Goal: Transaction & Acquisition: Purchase product/service

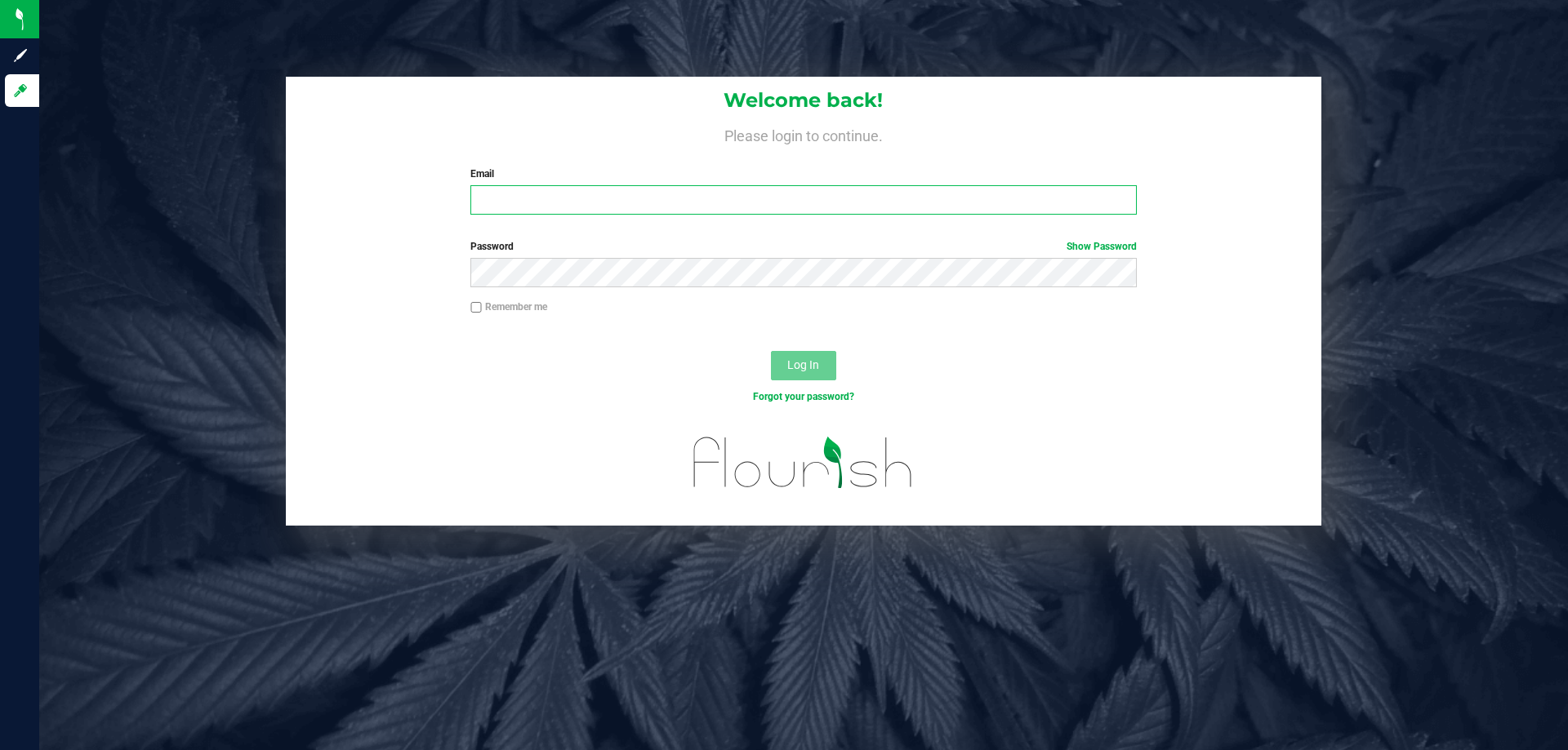
click at [600, 198] on input "Email" at bounding box center [803, 200] width 665 height 30
type input "[EMAIL_ADDRESS][DOMAIN_NAME]"
click at [754, 351] on button "Log In" at bounding box center [803, 366] width 66 height 30
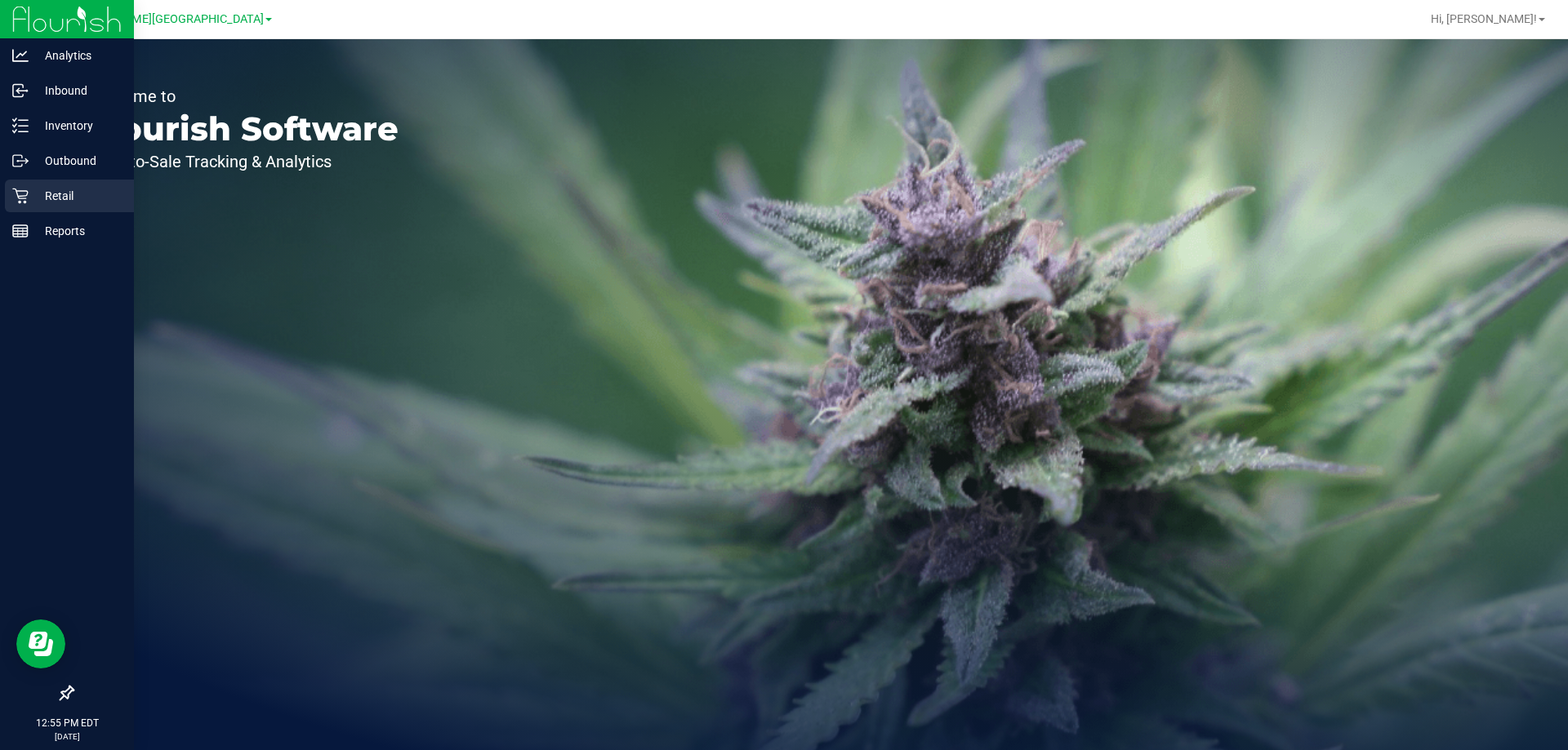
click at [45, 197] on p "Retail" at bounding box center [78, 195] width 98 height 19
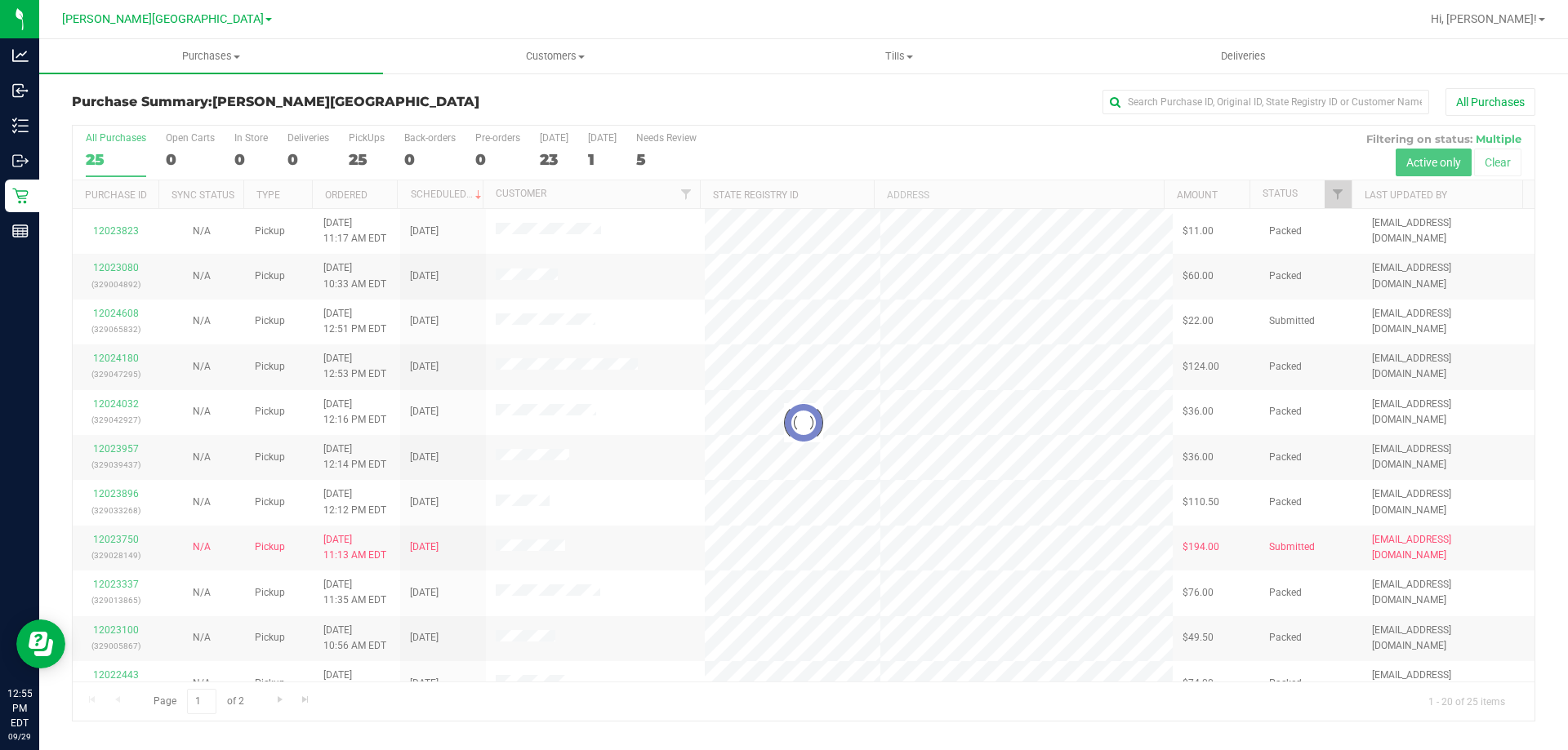
click at [588, 157] on div at bounding box center [804, 424] width 1462 height 596
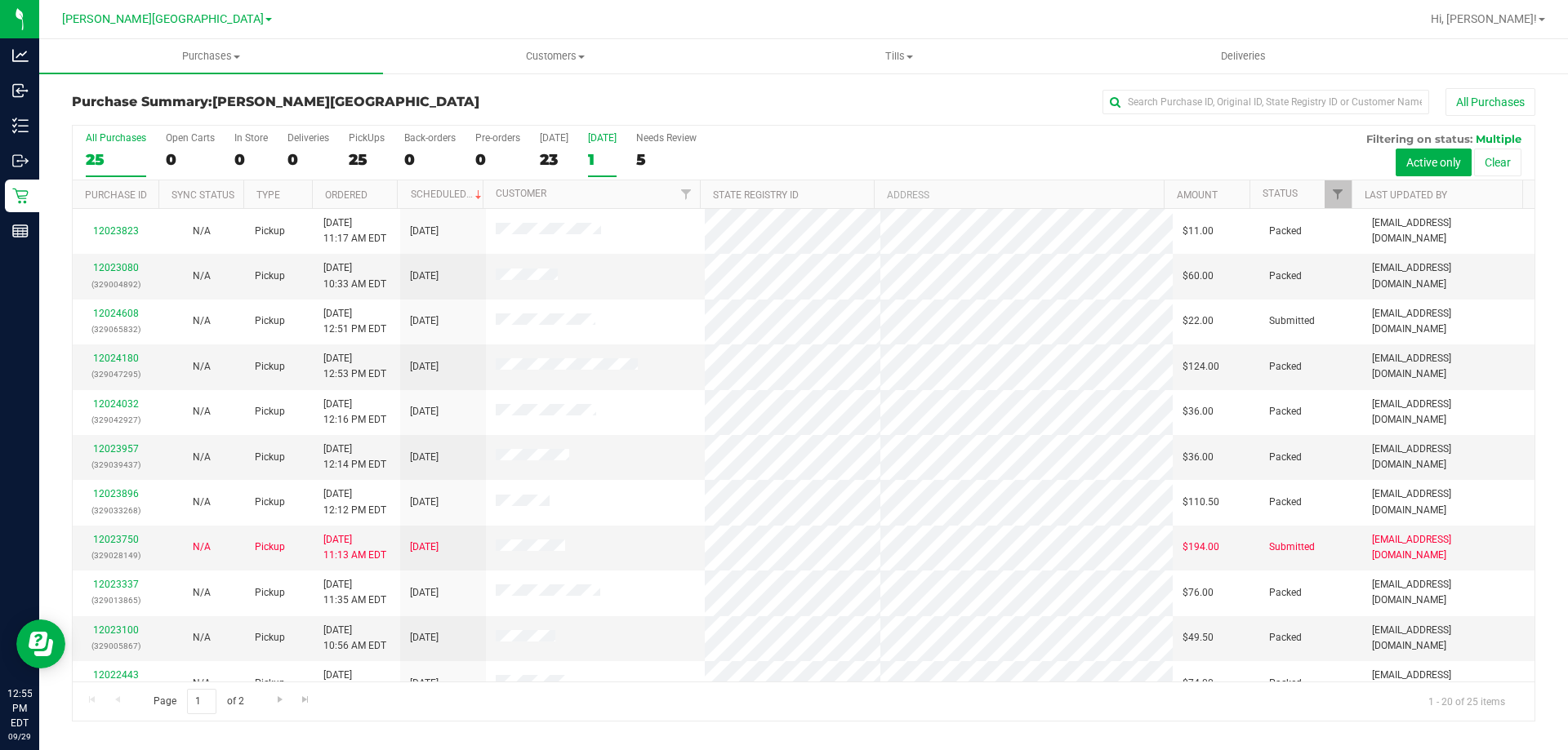
click at [610, 136] on div "Tomorrow" at bounding box center [602, 138] width 29 height 11
click at [0, 0] on input "Tomorrow 1" at bounding box center [0, 0] width 0 height 0
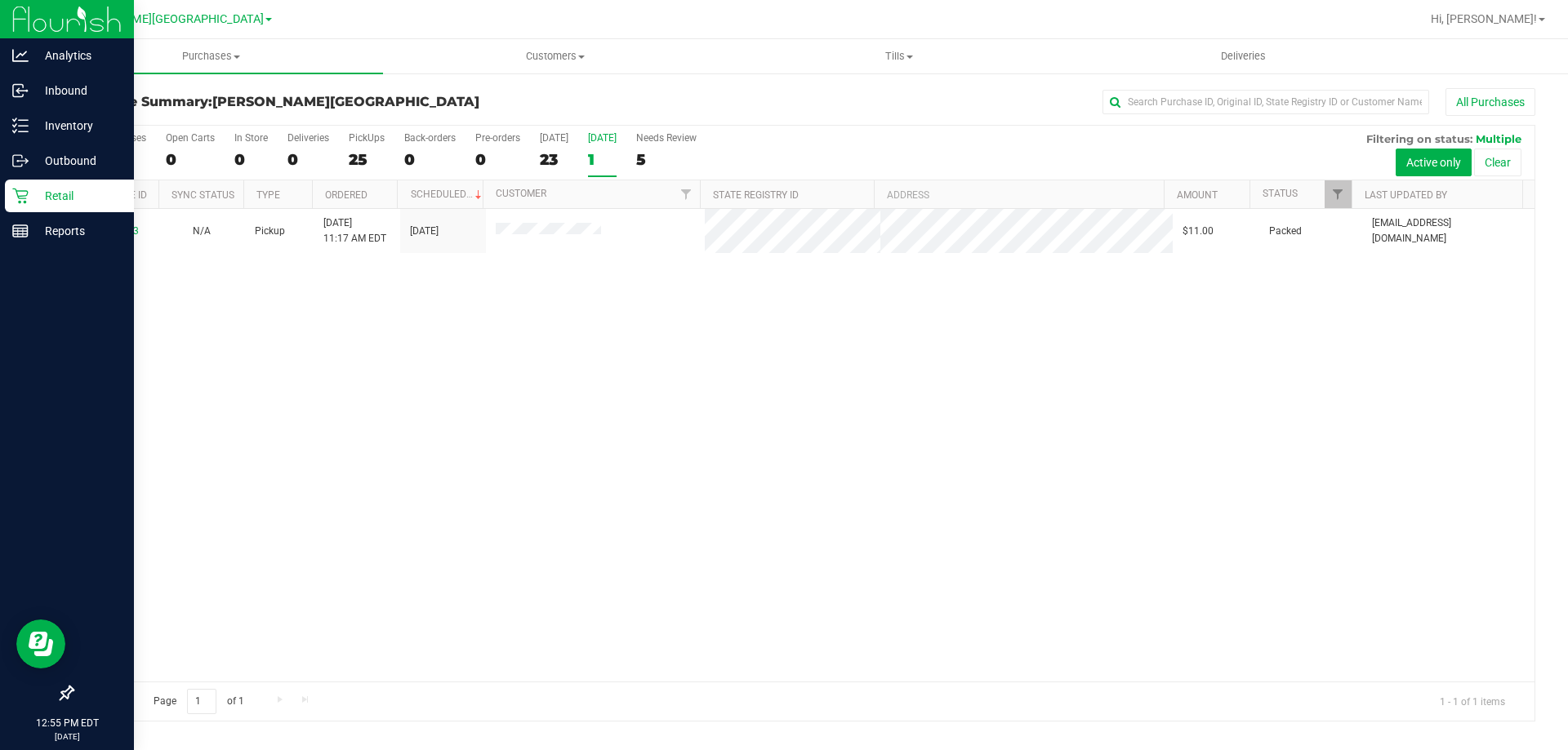
click at [43, 202] on p "Retail" at bounding box center [78, 195] width 98 height 19
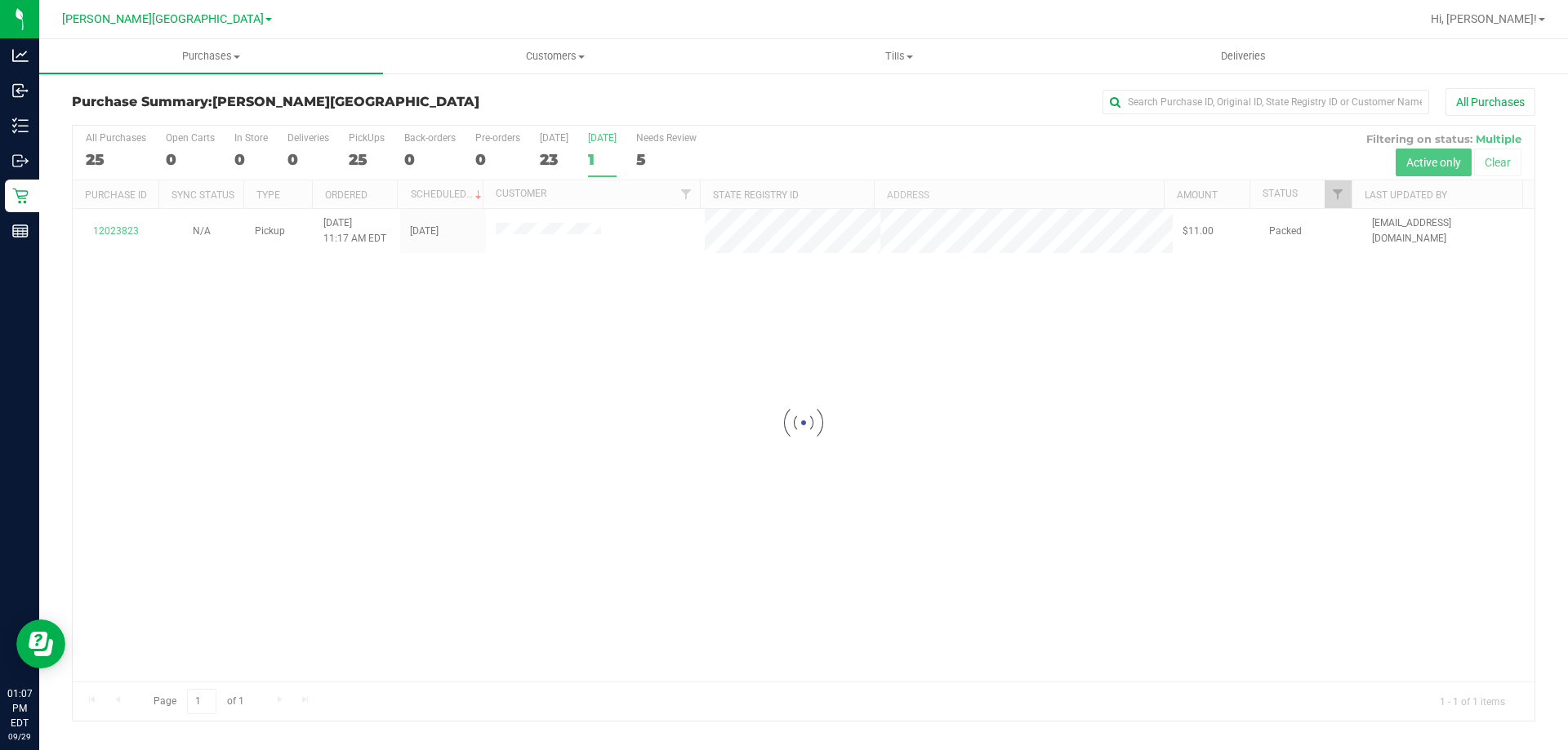
click at [243, 154] on div at bounding box center [804, 424] width 1462 height 596
click at [242, 154] on div "0" at bounding box center [251, 159] width 33 height 18
click at [0, 0] on input "In Store 0" at bounding box center [0, 0] width 0 height 0
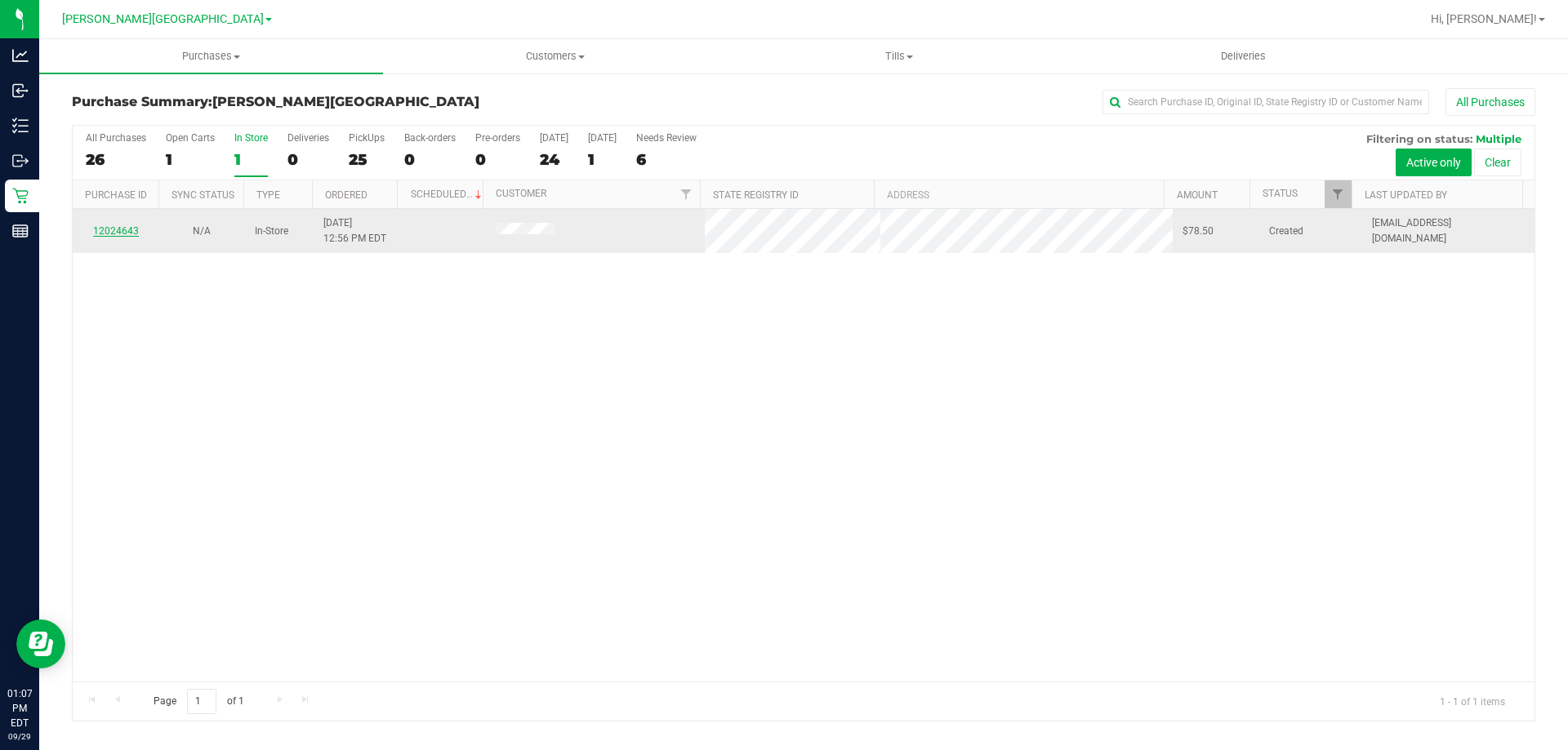
click at [127, 230] on link "12024643" at bounding box center [116, 231] width 45 height 11
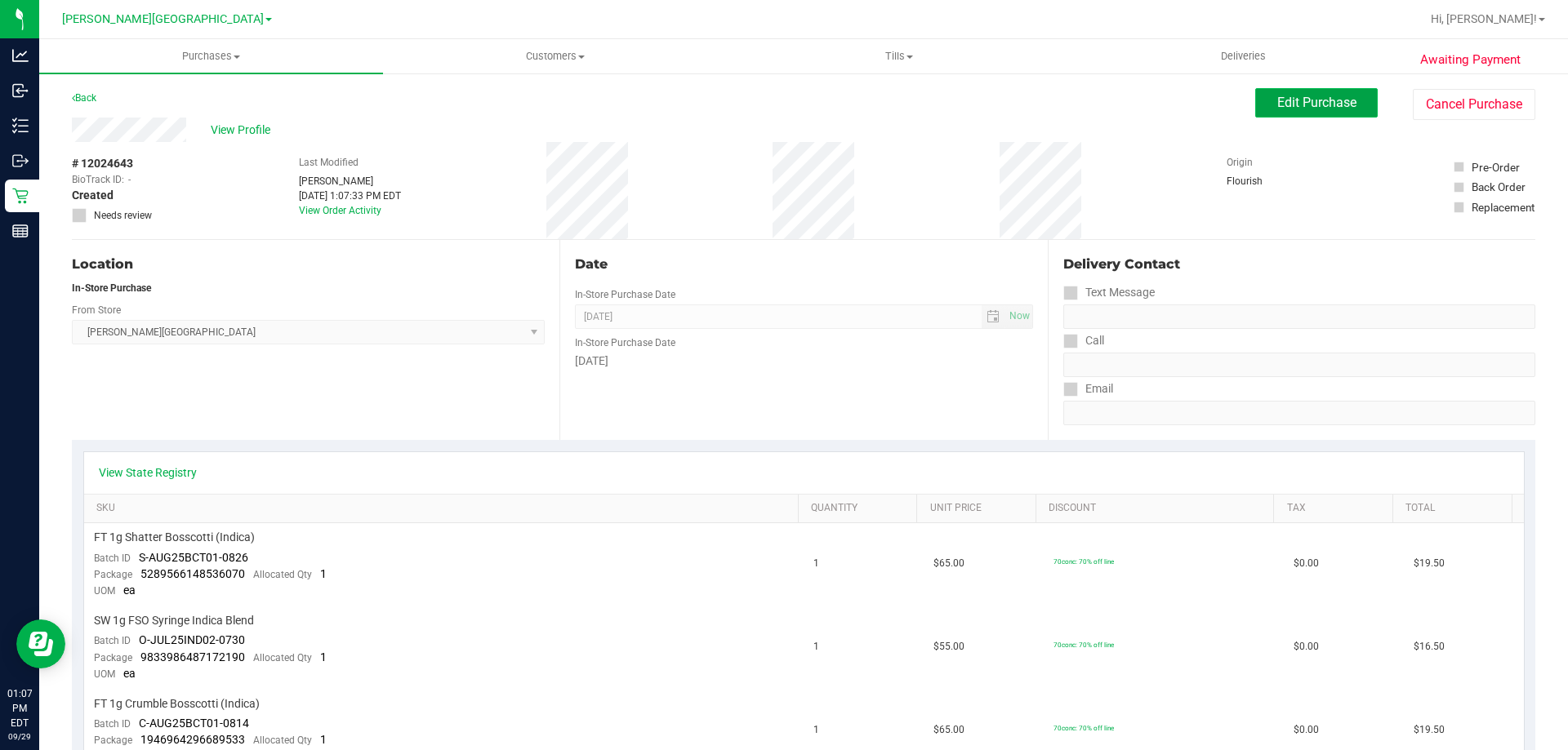
click at [754, 101] on span "Edit Purchase" at bounding box center [1317, 102] width 80 height 16
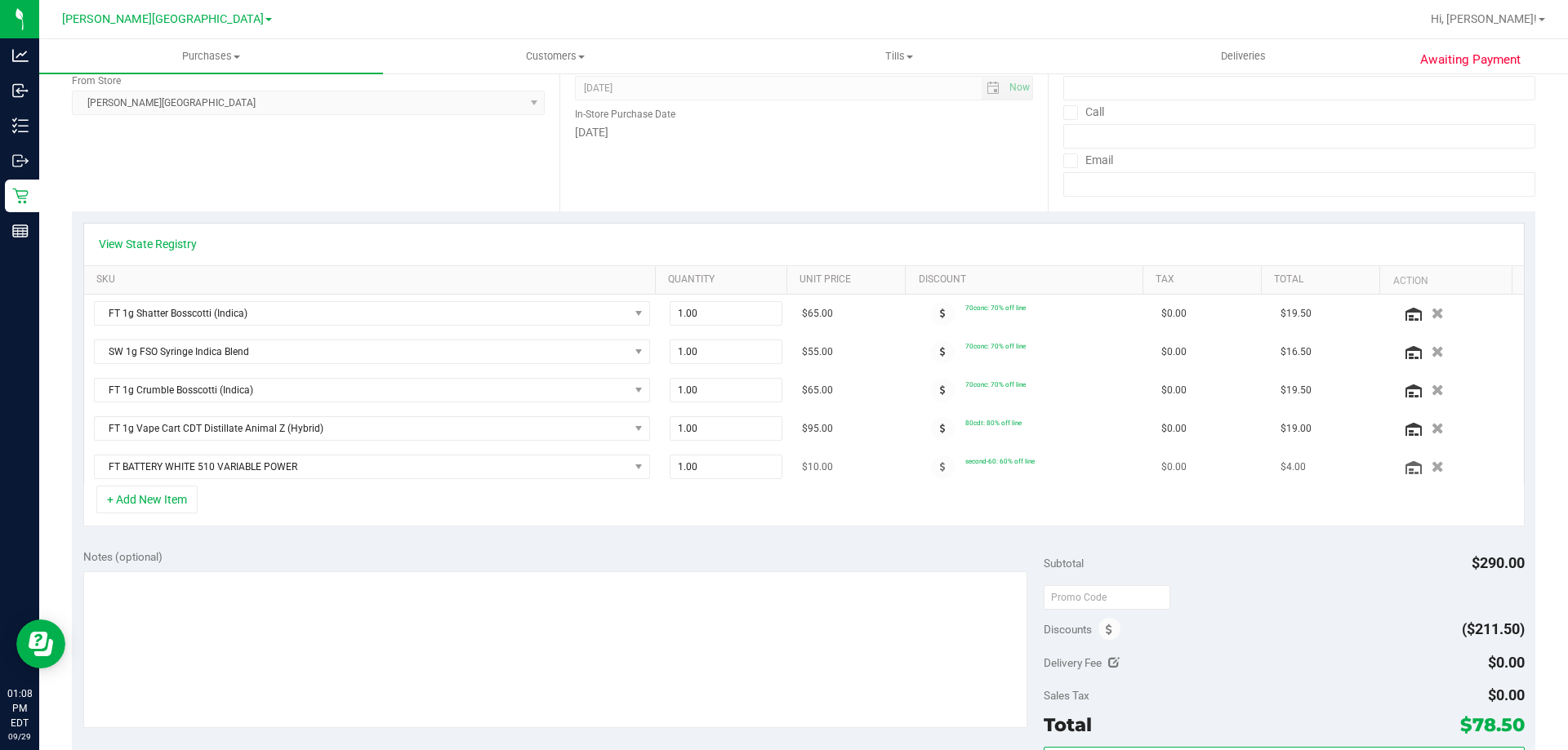
scroll to position [245, 0]
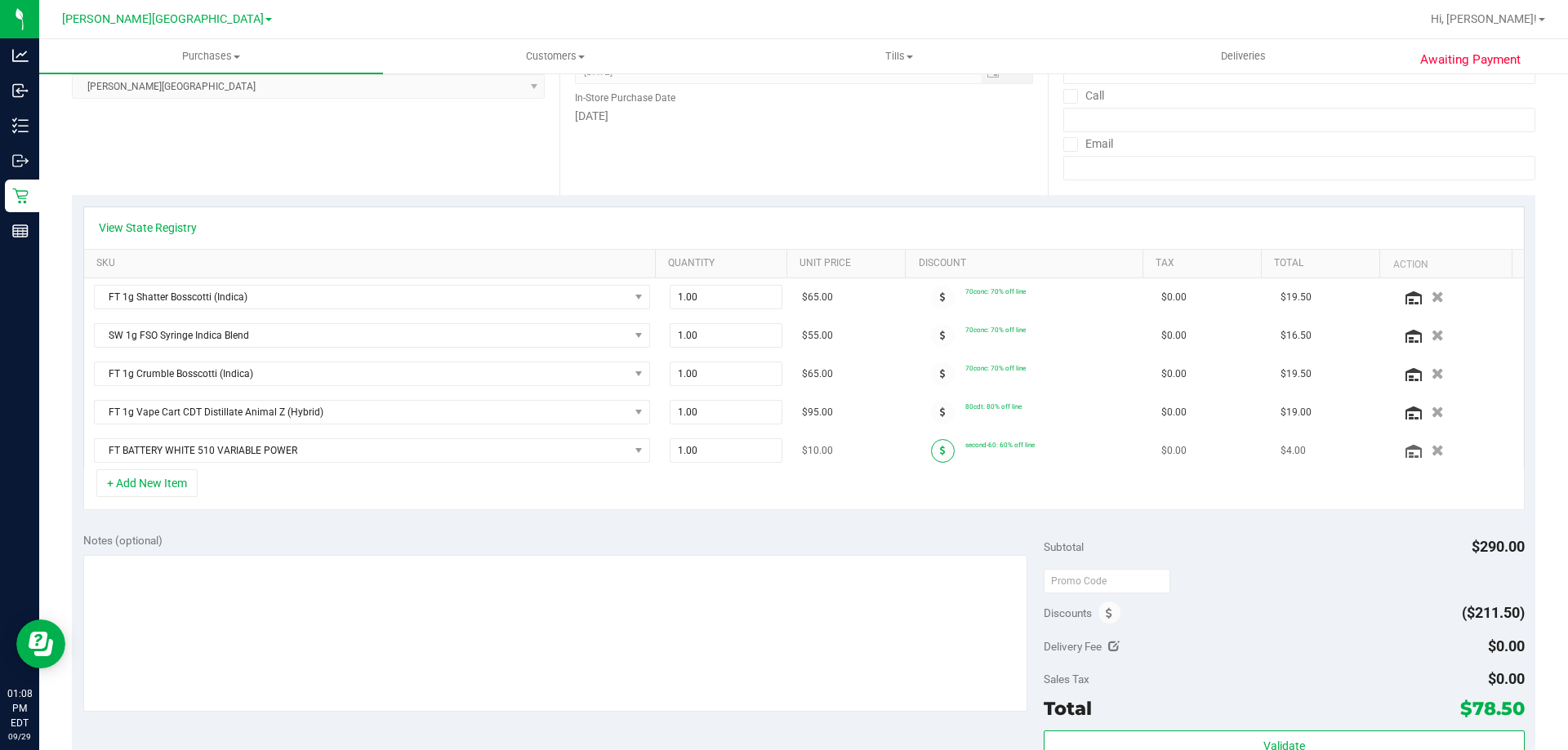
click at [754, 456] on span at bounding box center [943, 451] width 24 height 24
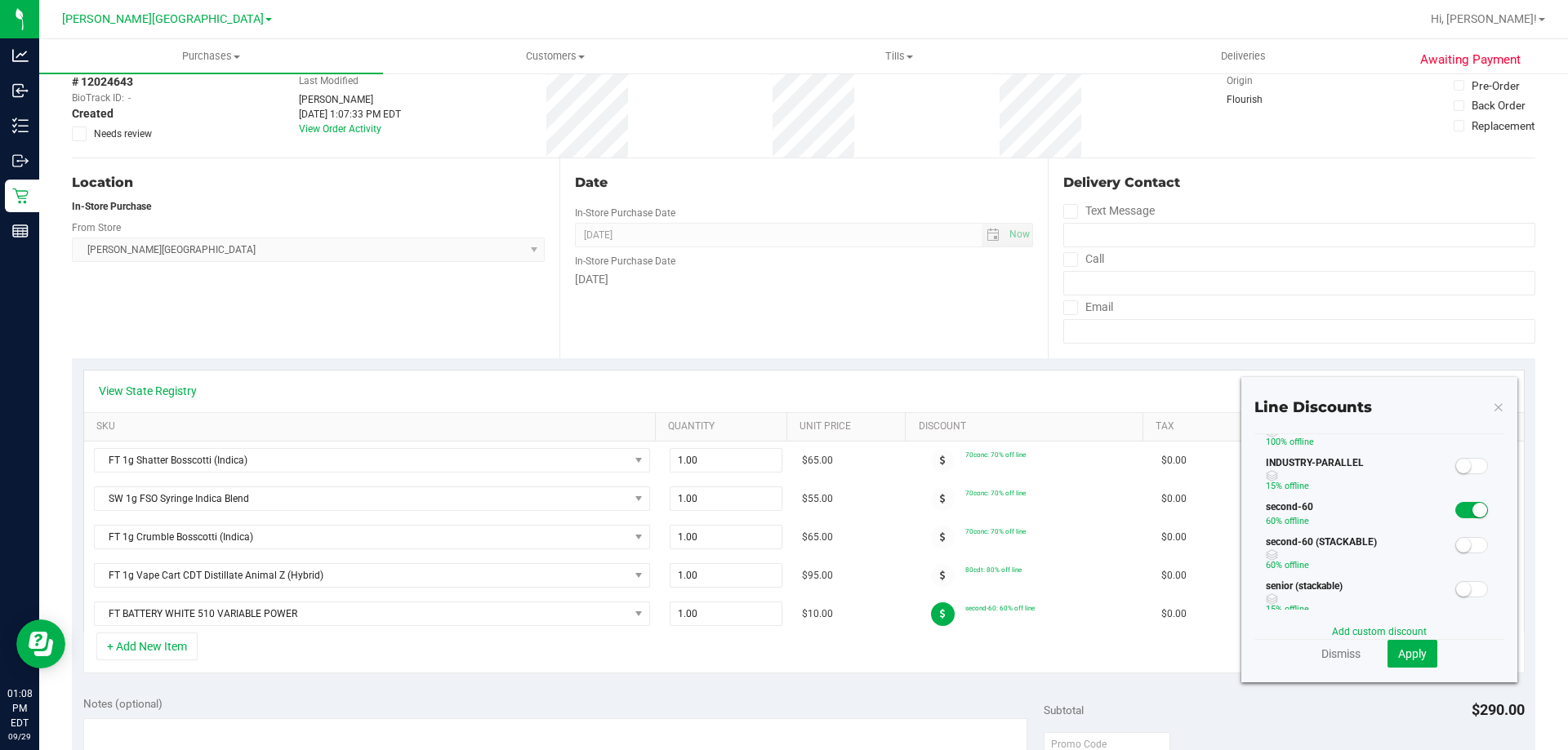
scroll to position [164, 0]
click at [754, 544] on small at bounding box center [1480, 547] width 15 height 15
click at [754, 648] on span "Apply" at bounding box center [1412, 654] width 29 height 13
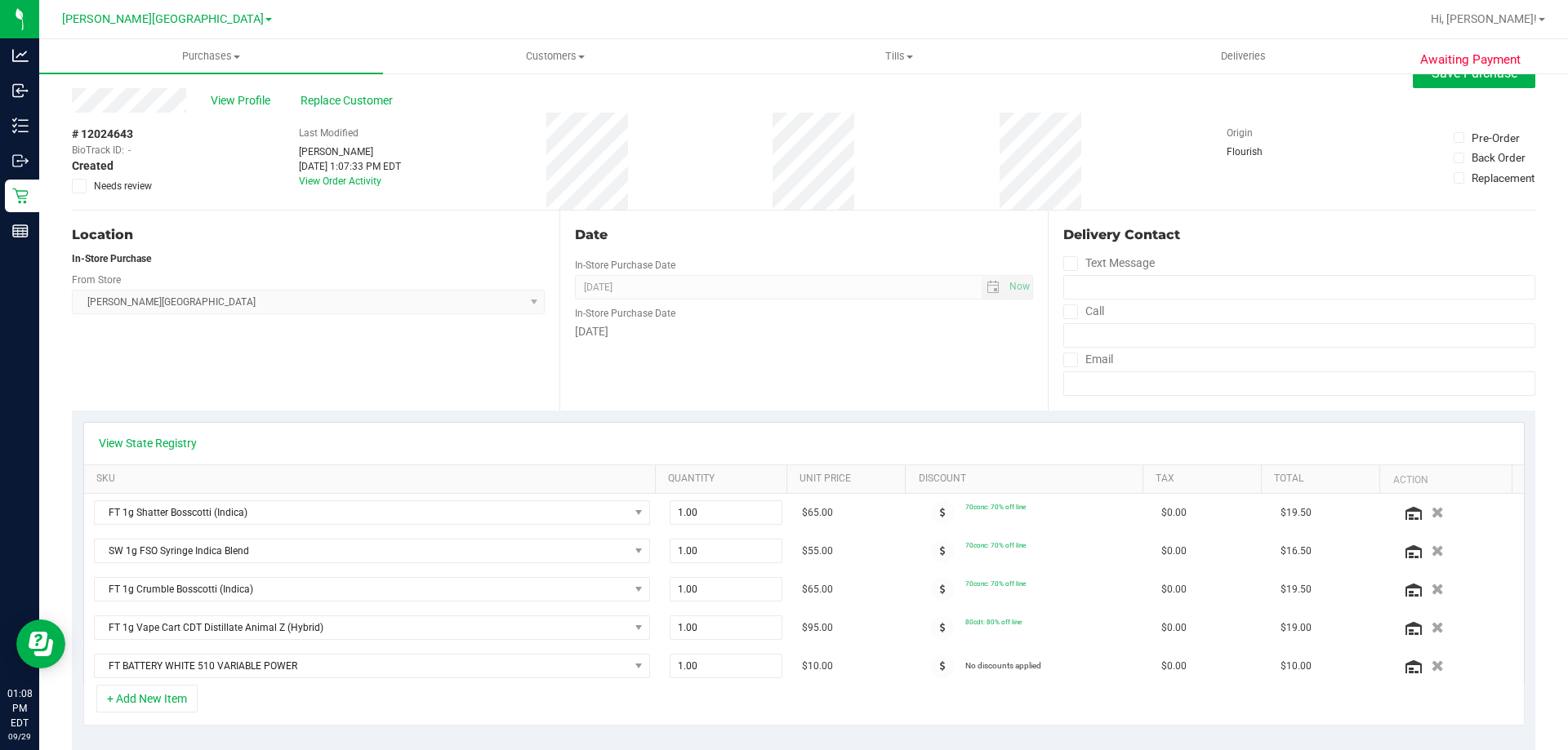
scroll to position [0, 0]
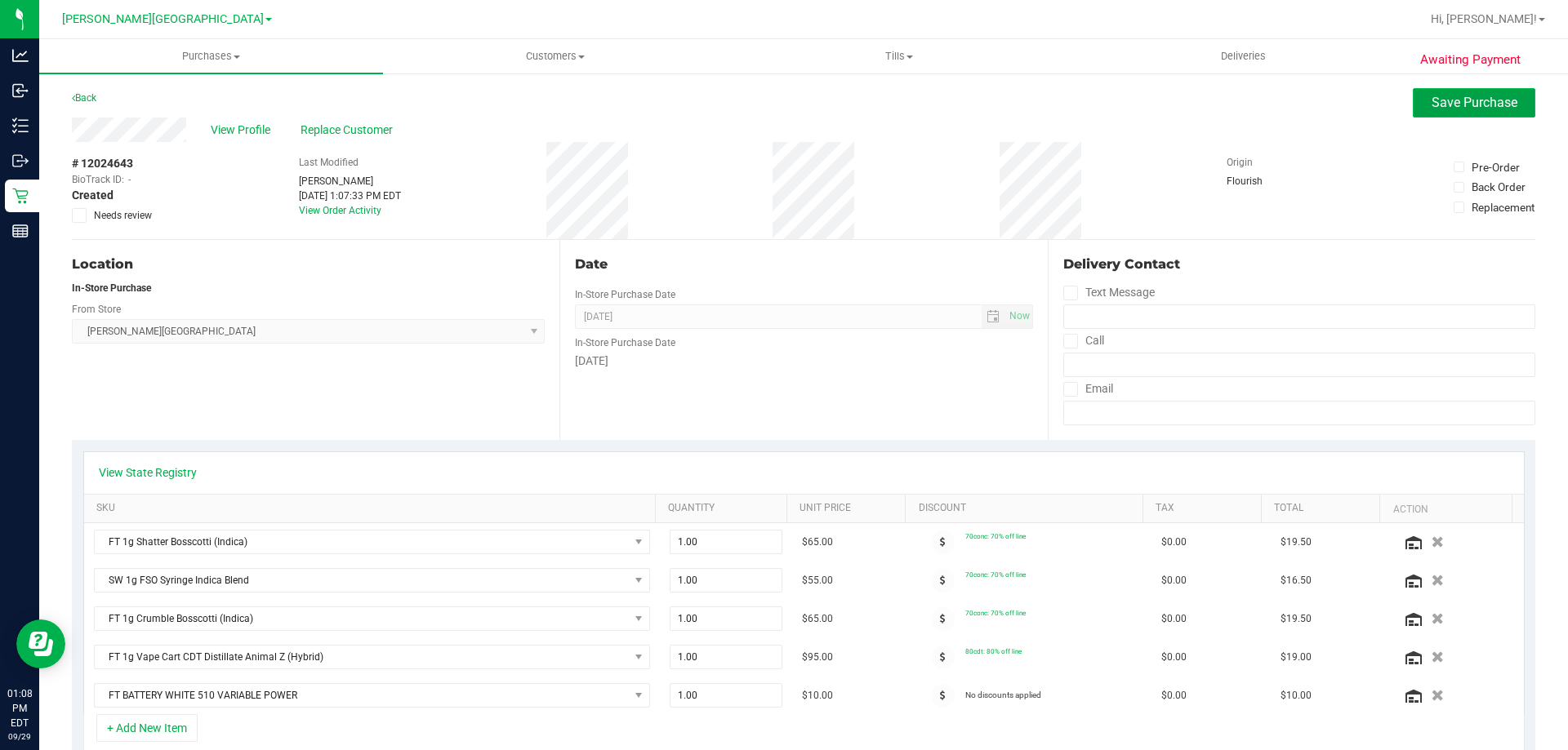
click at [754, 91] on button "Save Purchase" at bounding box center [1474, 103] width 122 height 30
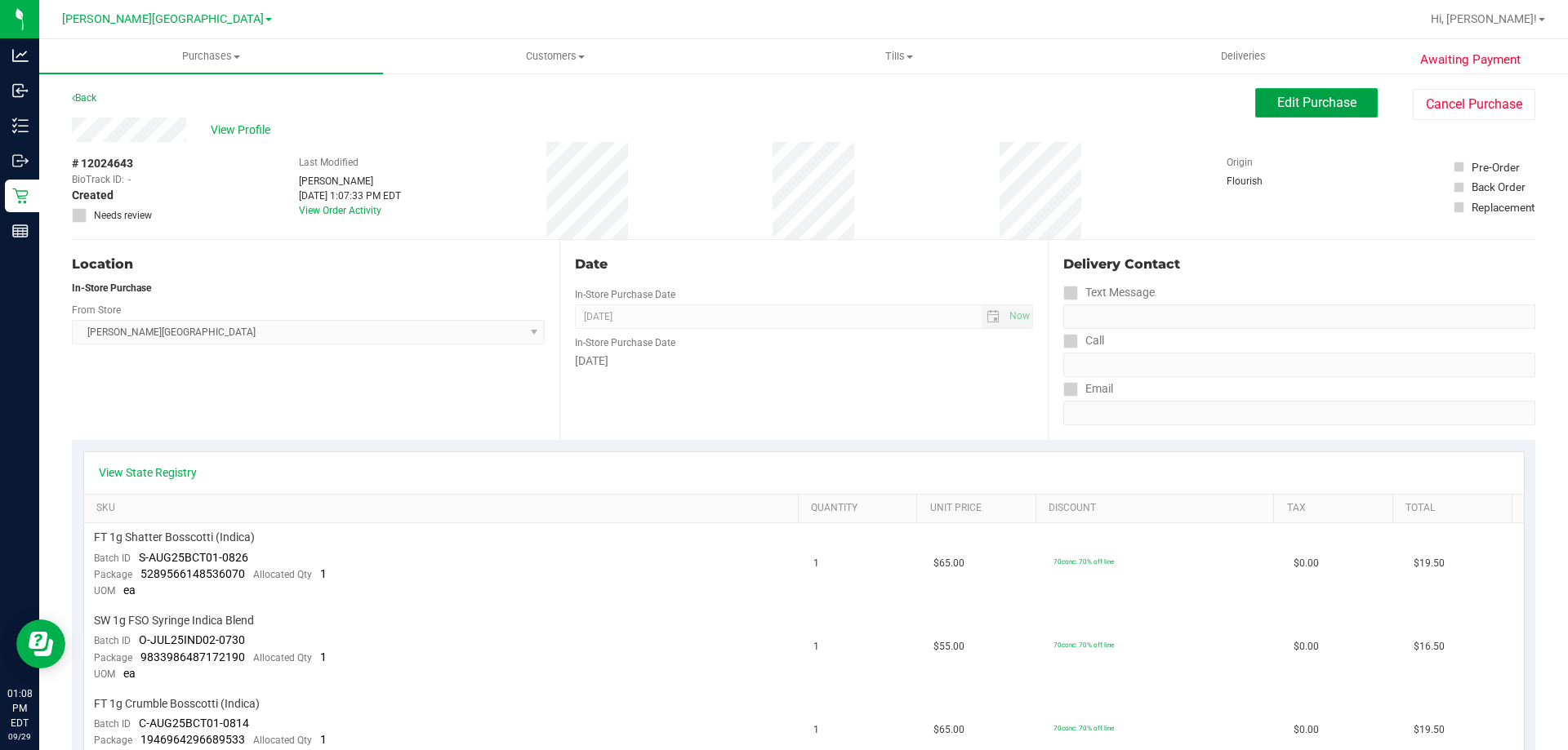
click at [754, 98] on span "Edit Purchase" at bounding box center [1317, 102] width 80 height 16
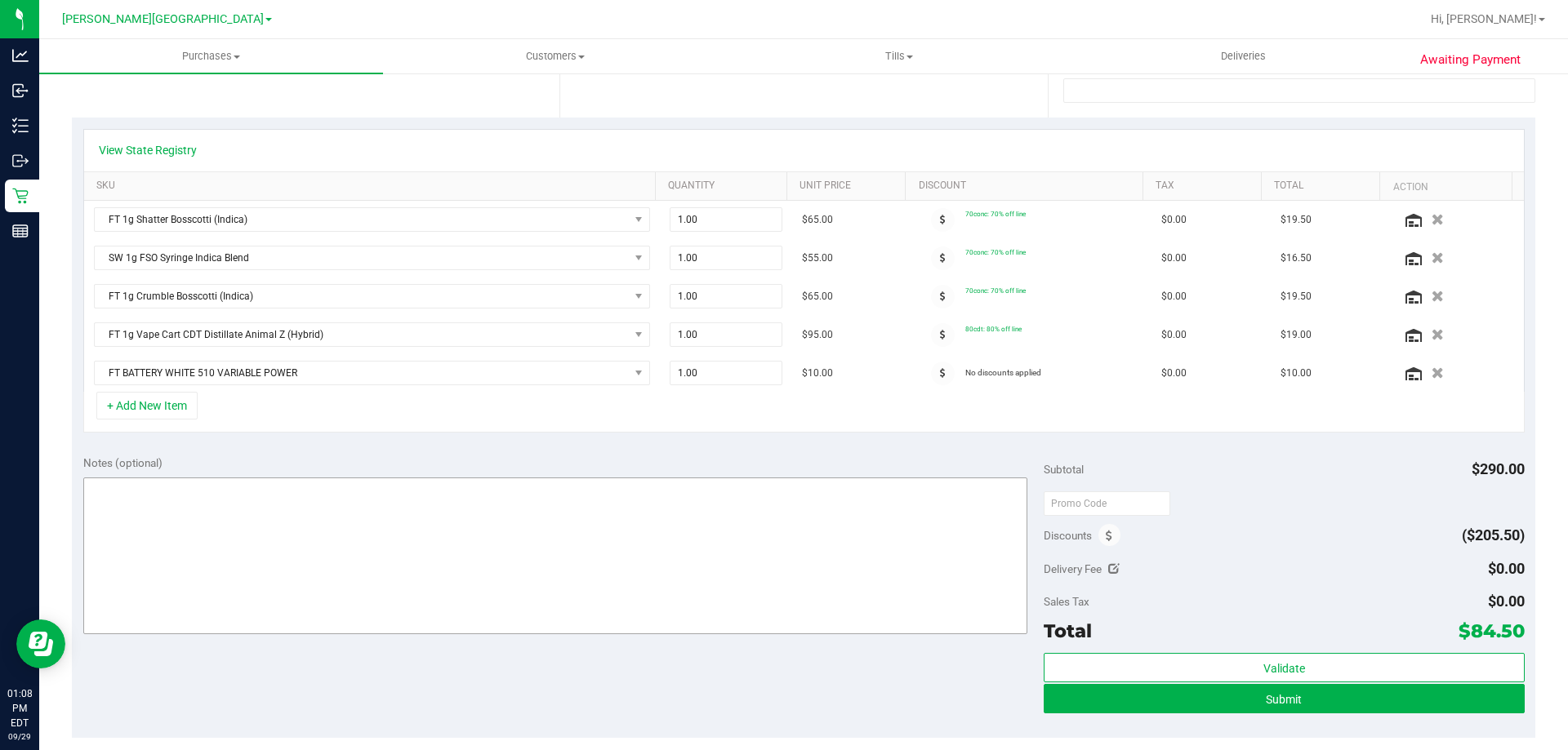
scroll to position [326, 0]
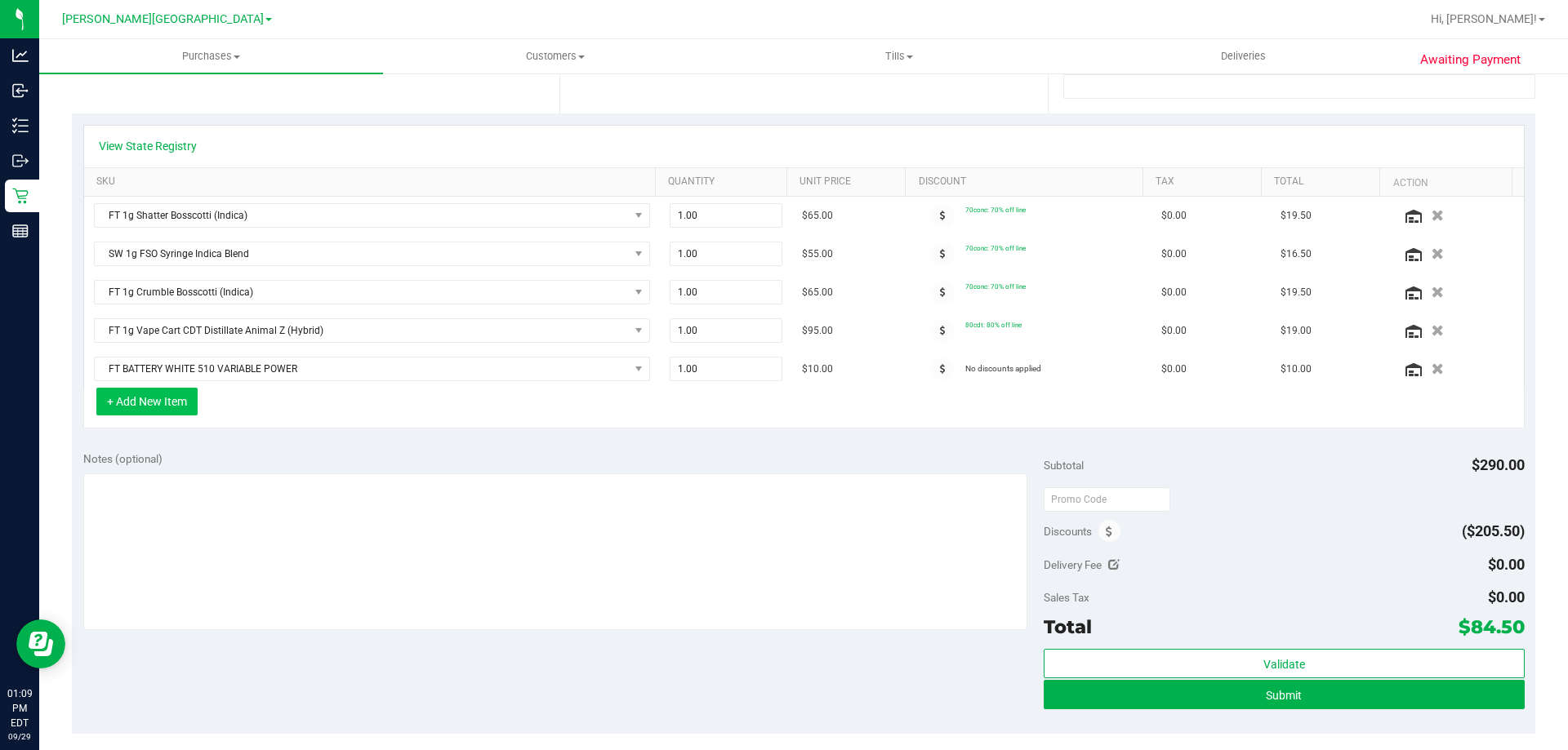
click at [140, 408] on button "+ Add New Item" at bounding box center [146, 401] width 101 height 28
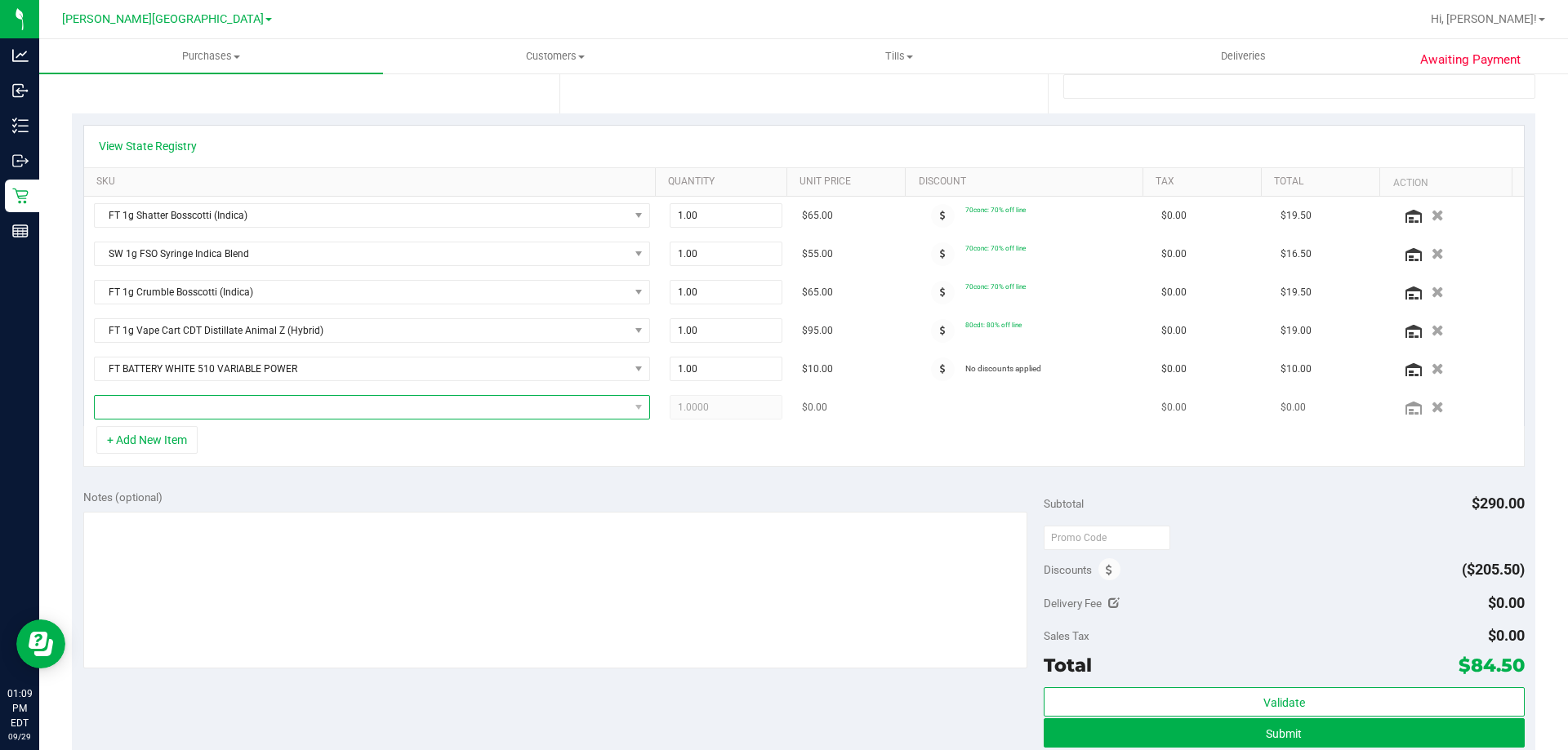
click at [349, 397] on span "NO DATA FOUND" at bounding box center [361, 407] width 534 height 23
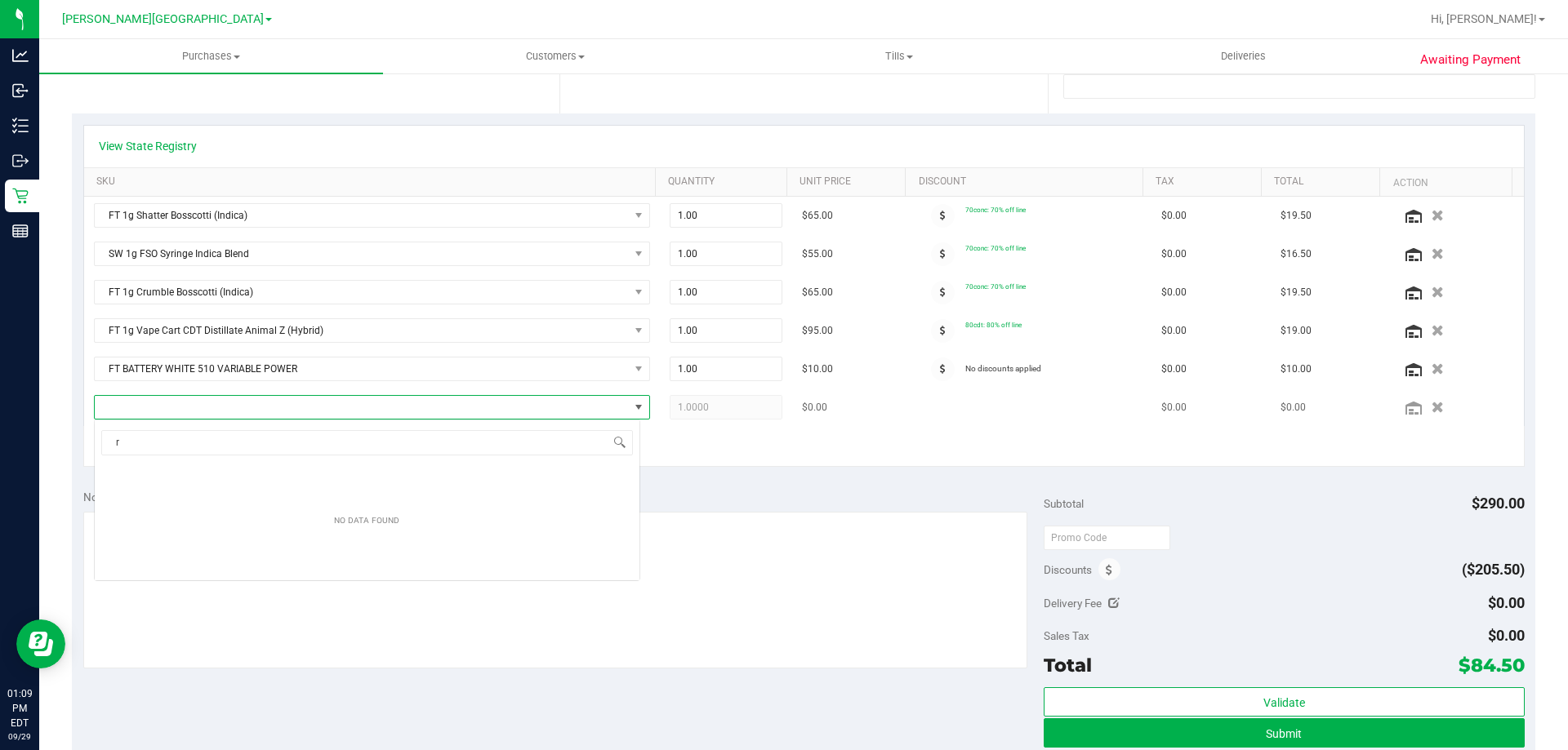
scroll to position [24, 547]
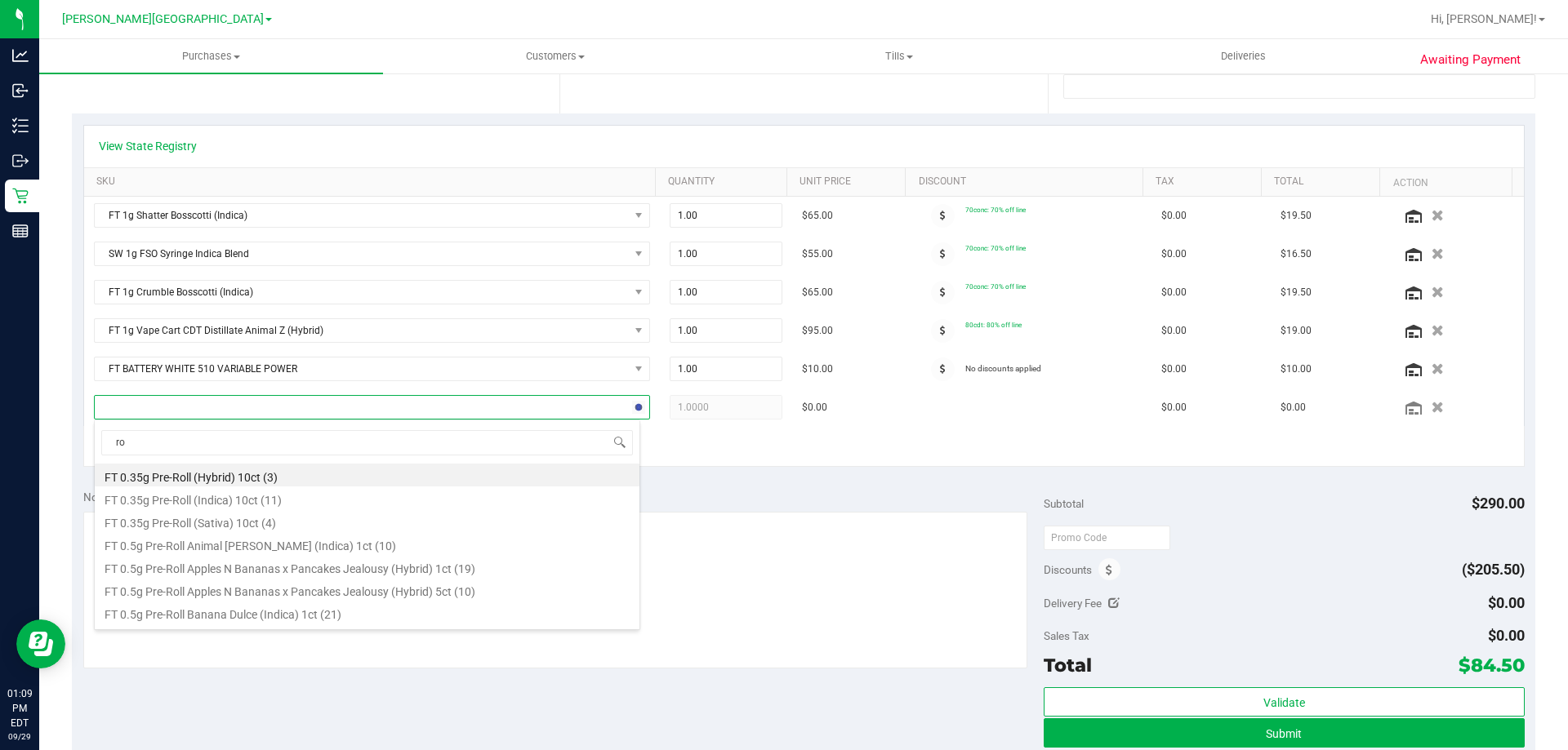
type input "r"
type input "vib"
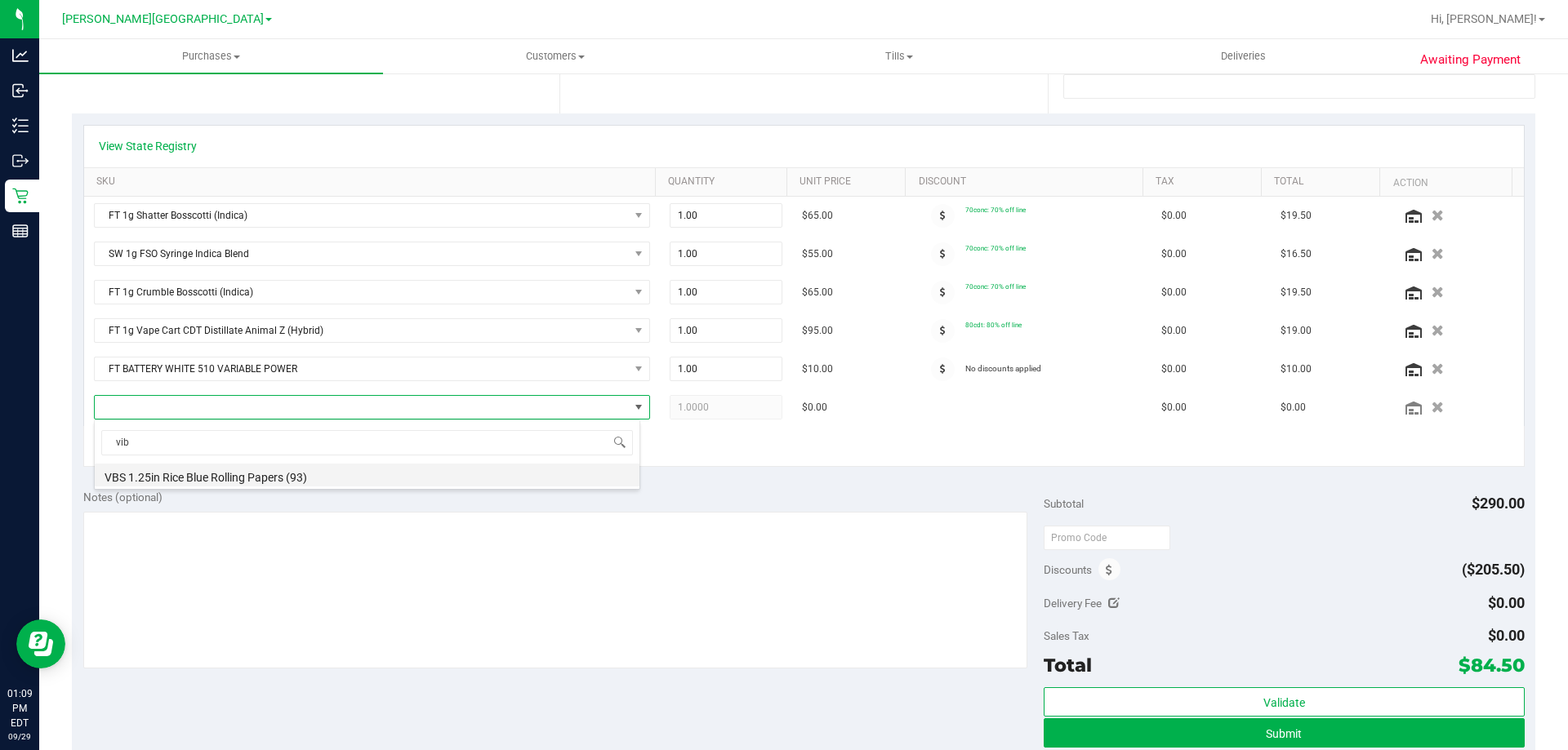
click at [302, 477] on li "VBS 1.25in Rice Blue Rolling Papers (93)" at bounding box center [366, 474] width 545 height 23
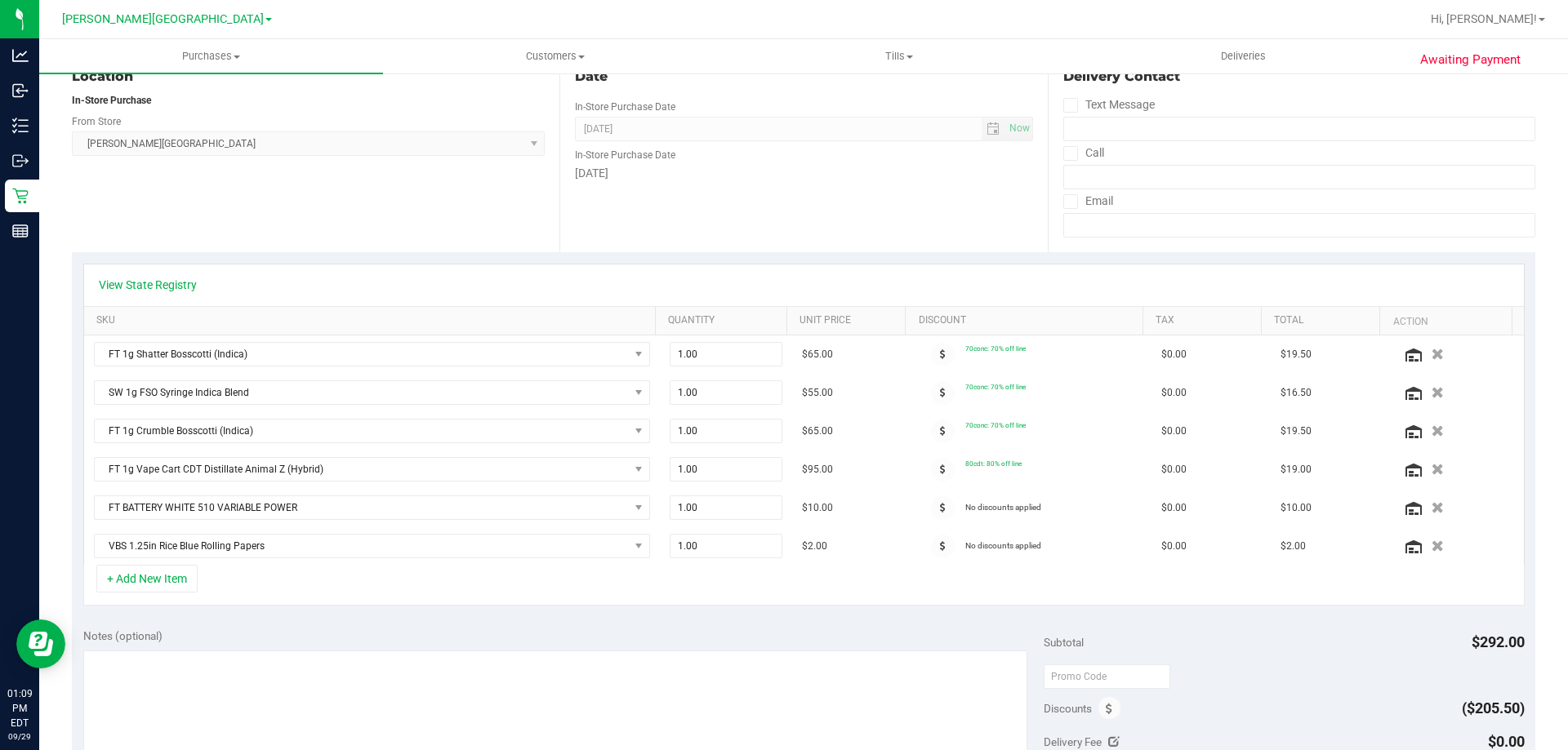
scroll to position [0, 0]
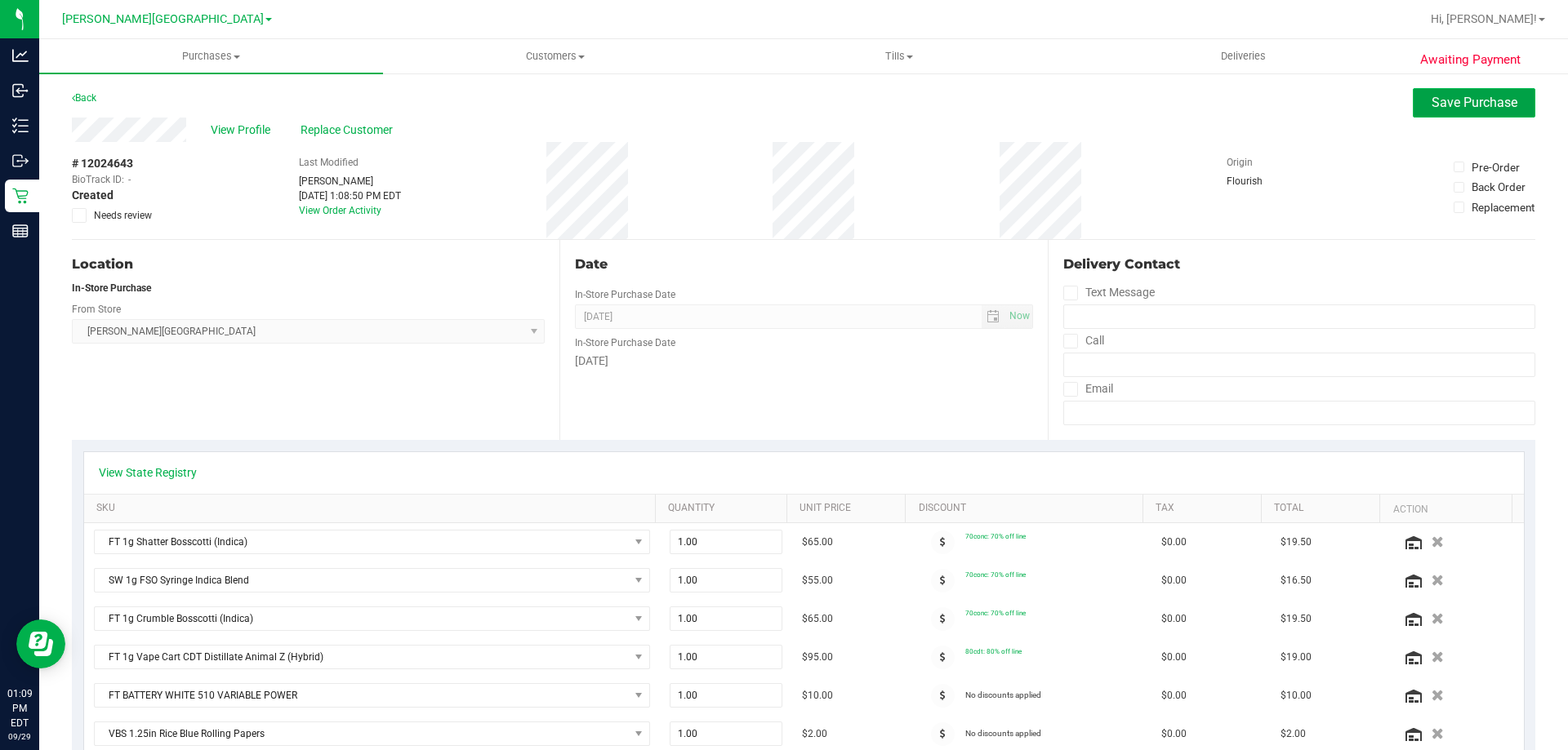
click at [754, 101] on span "Save Purchase" at bounding box center [1475, 102] width 86 height 16
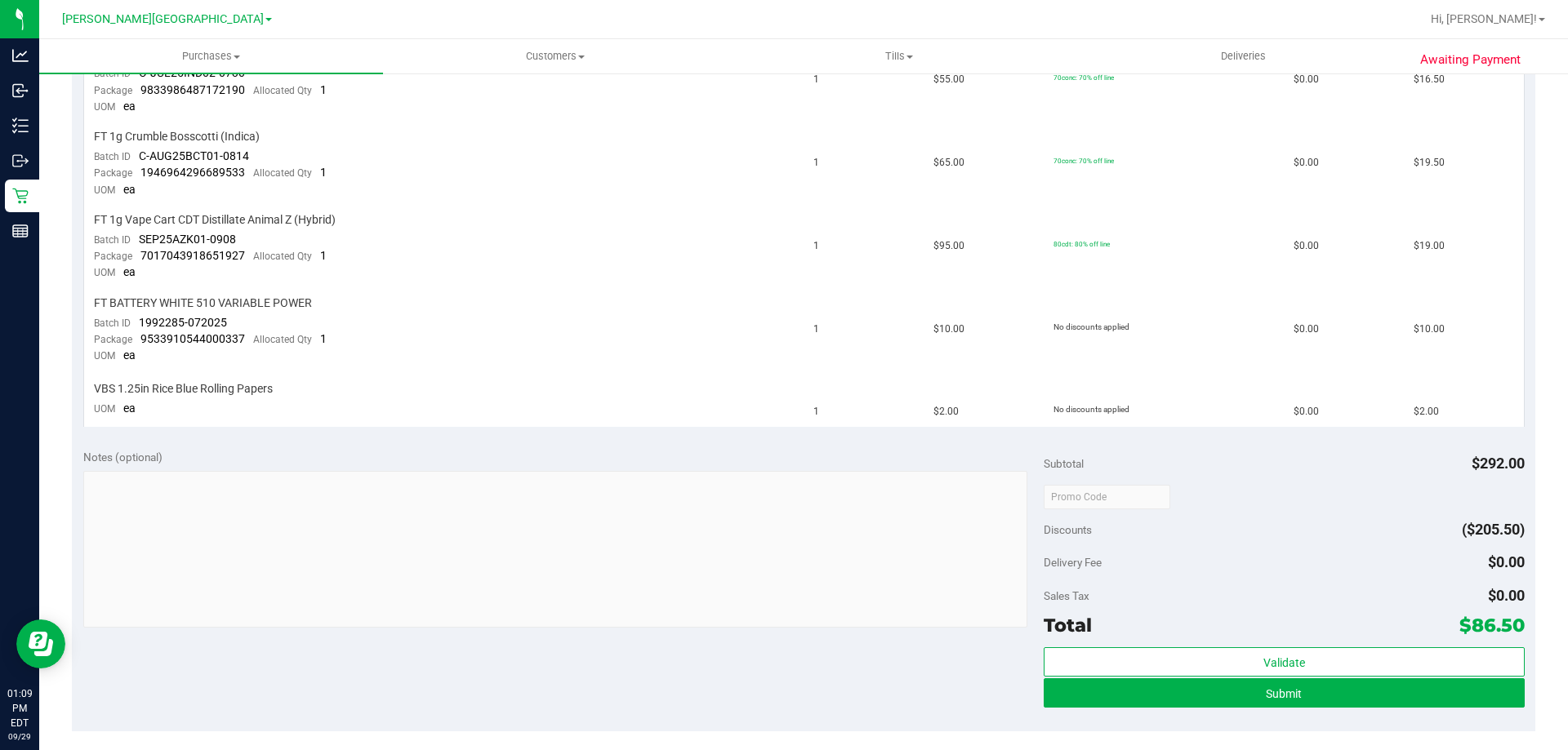
scroll to position [572, 0]
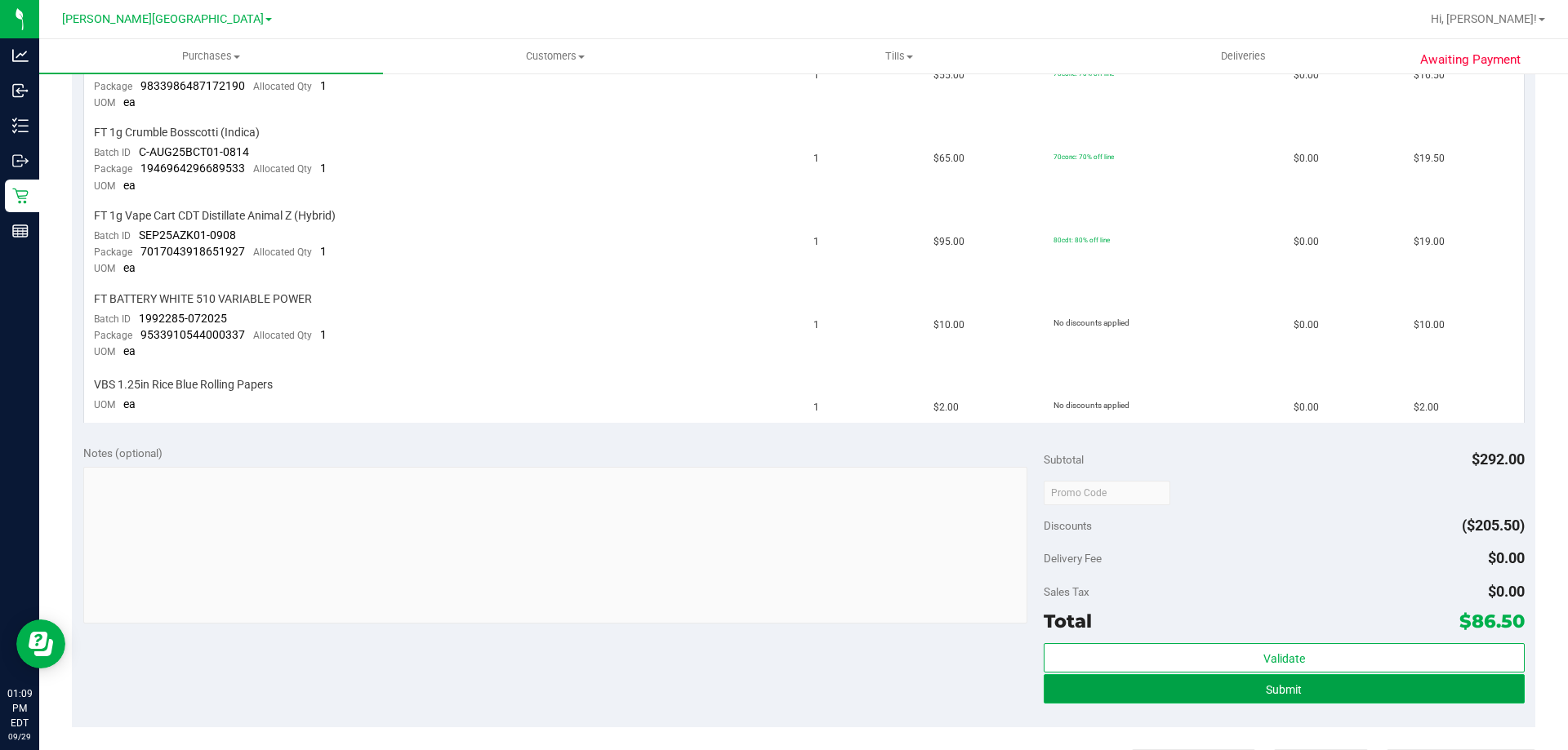
click at [754, 694] on button "Submit" at bounding box center [1283, 689] width 480 height 30
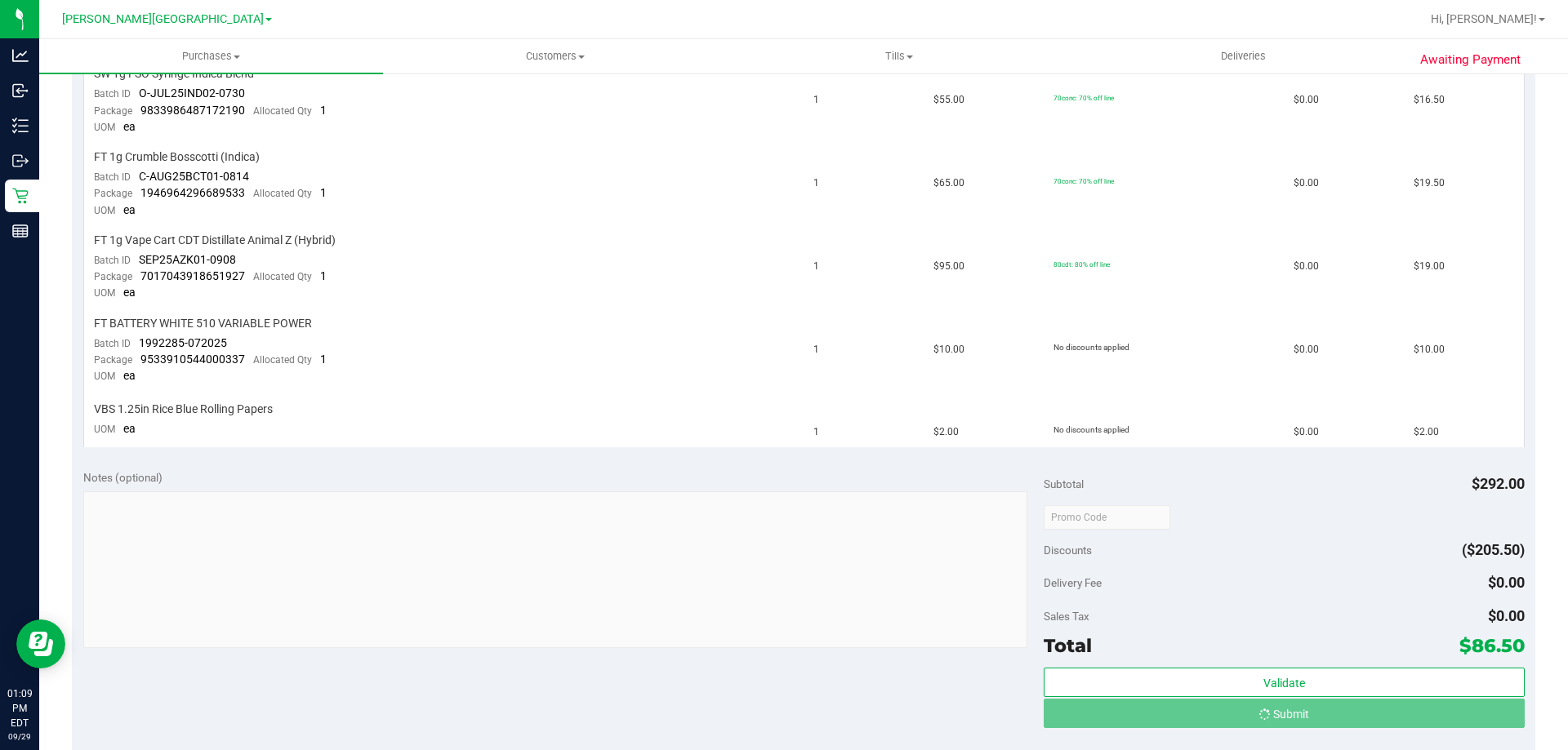
scroll to position [523, 0]
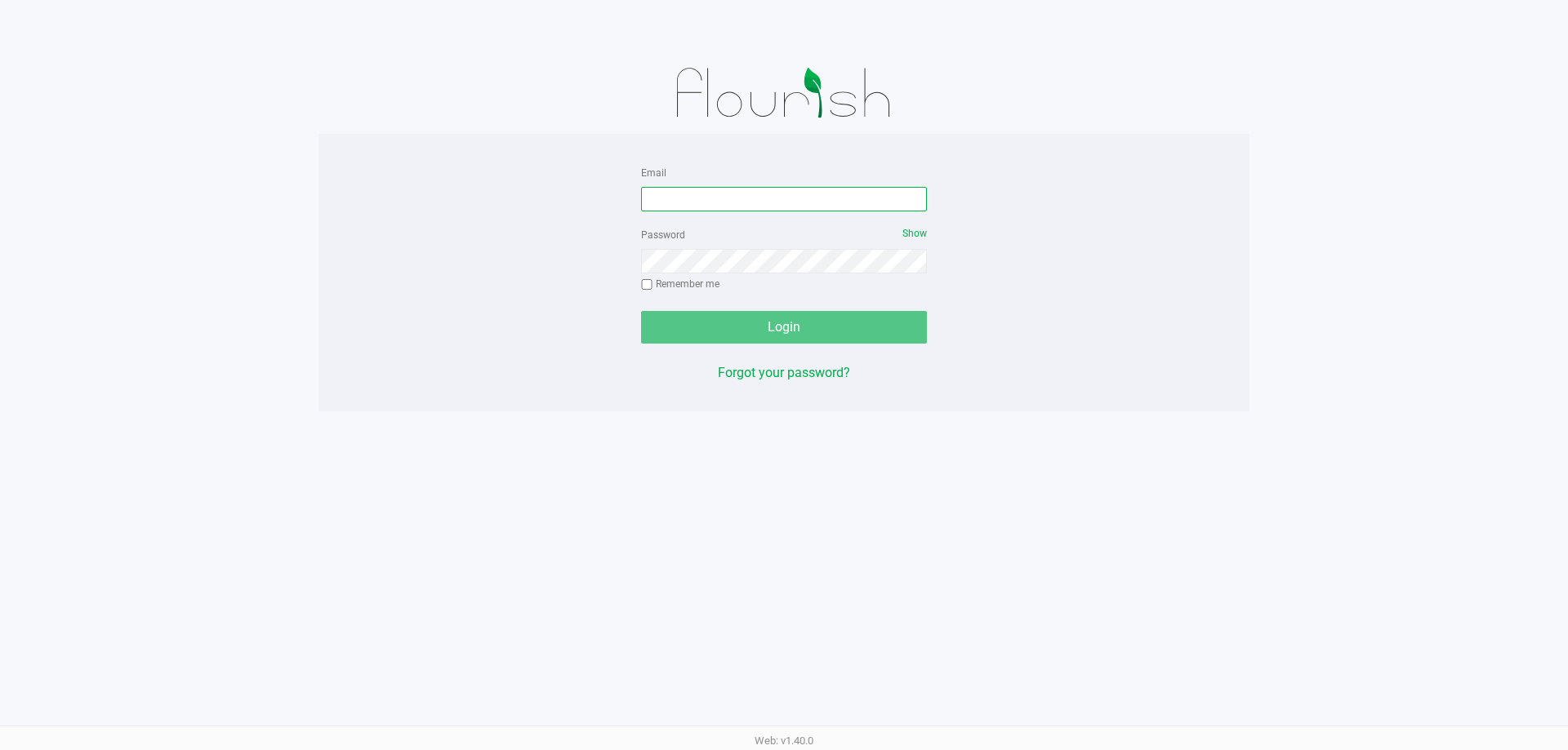
click at [765, 199] on input "Email" at bounding box center [784, 199] width 286 height 24
type input "[EMAIL_ADDRESS][DOMAIN_NAME]"
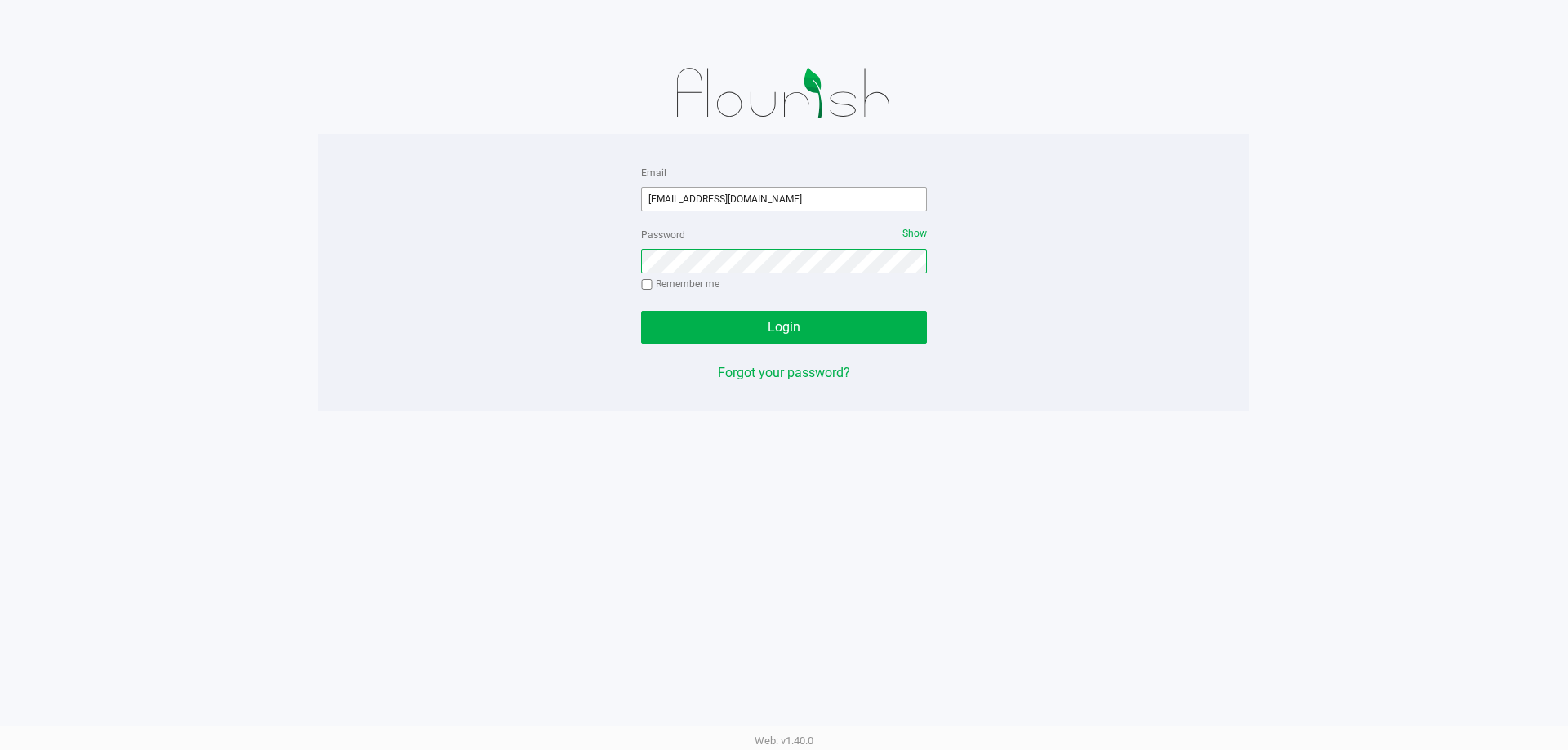
click at [641, 311] on button "Login" at bounding box center [784, 326] width 286 height 32
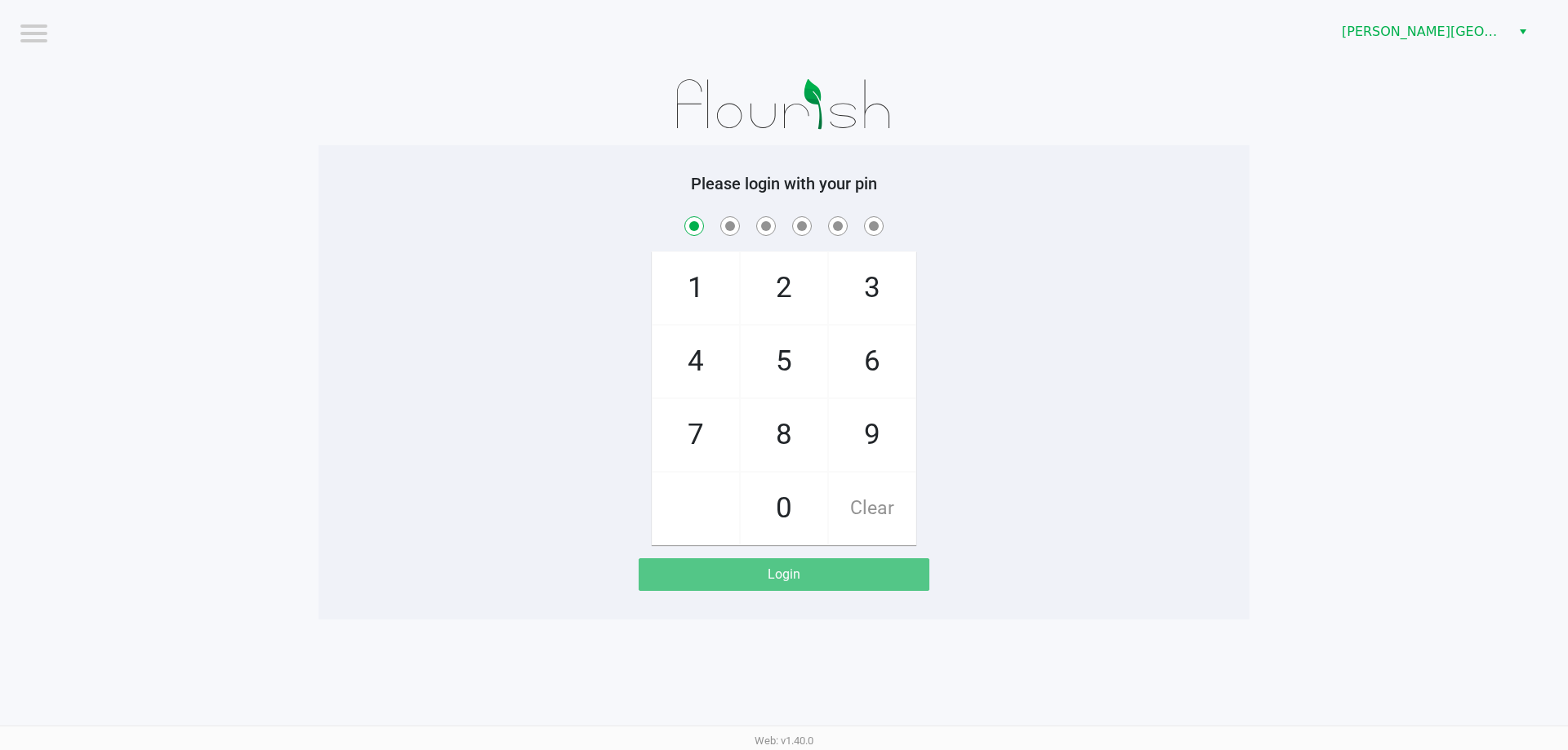
checkbox input "true"
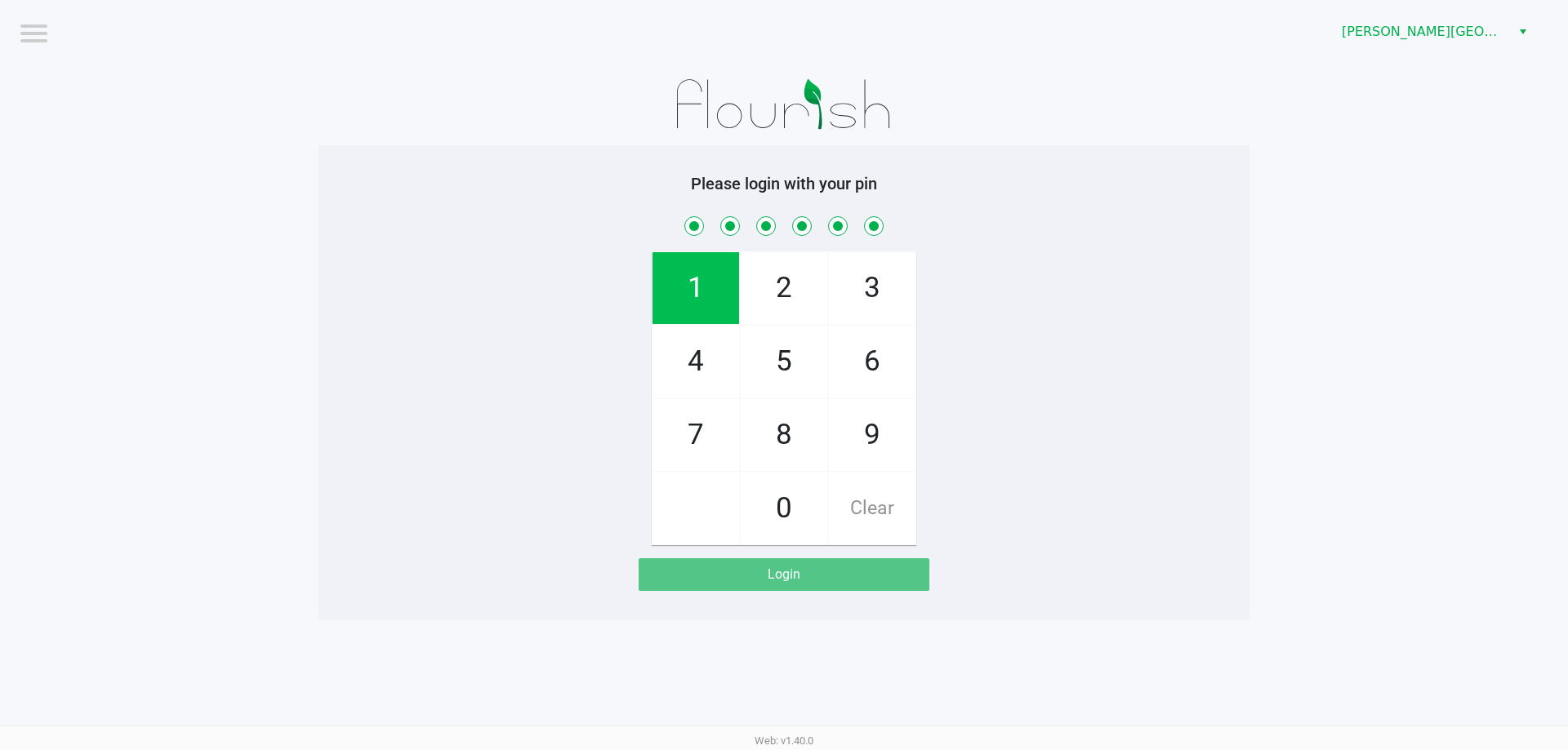
checkbox input "true"
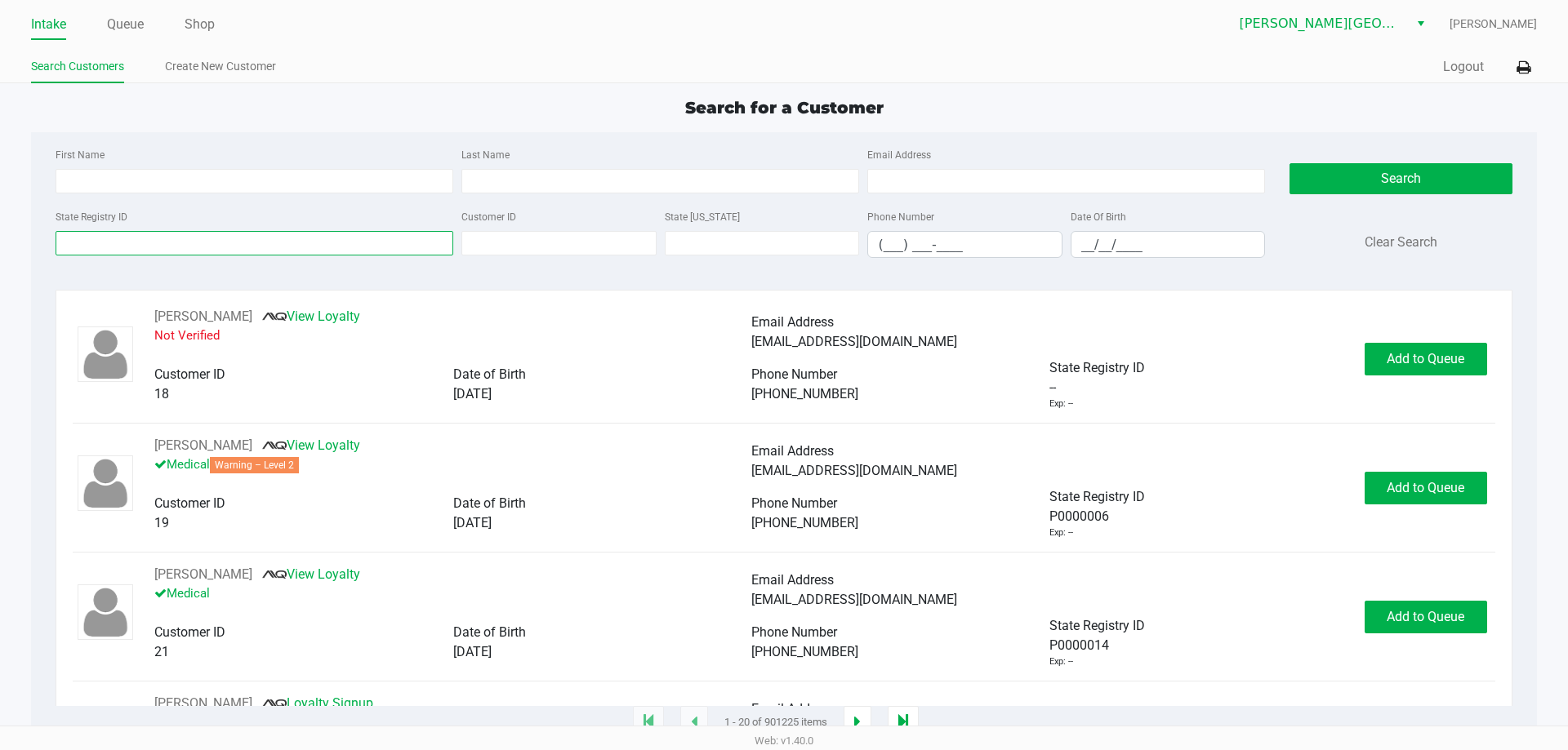
click at [171, 244] on input "State Registry ID" at bounding box center [254, 243] width 398 height 24
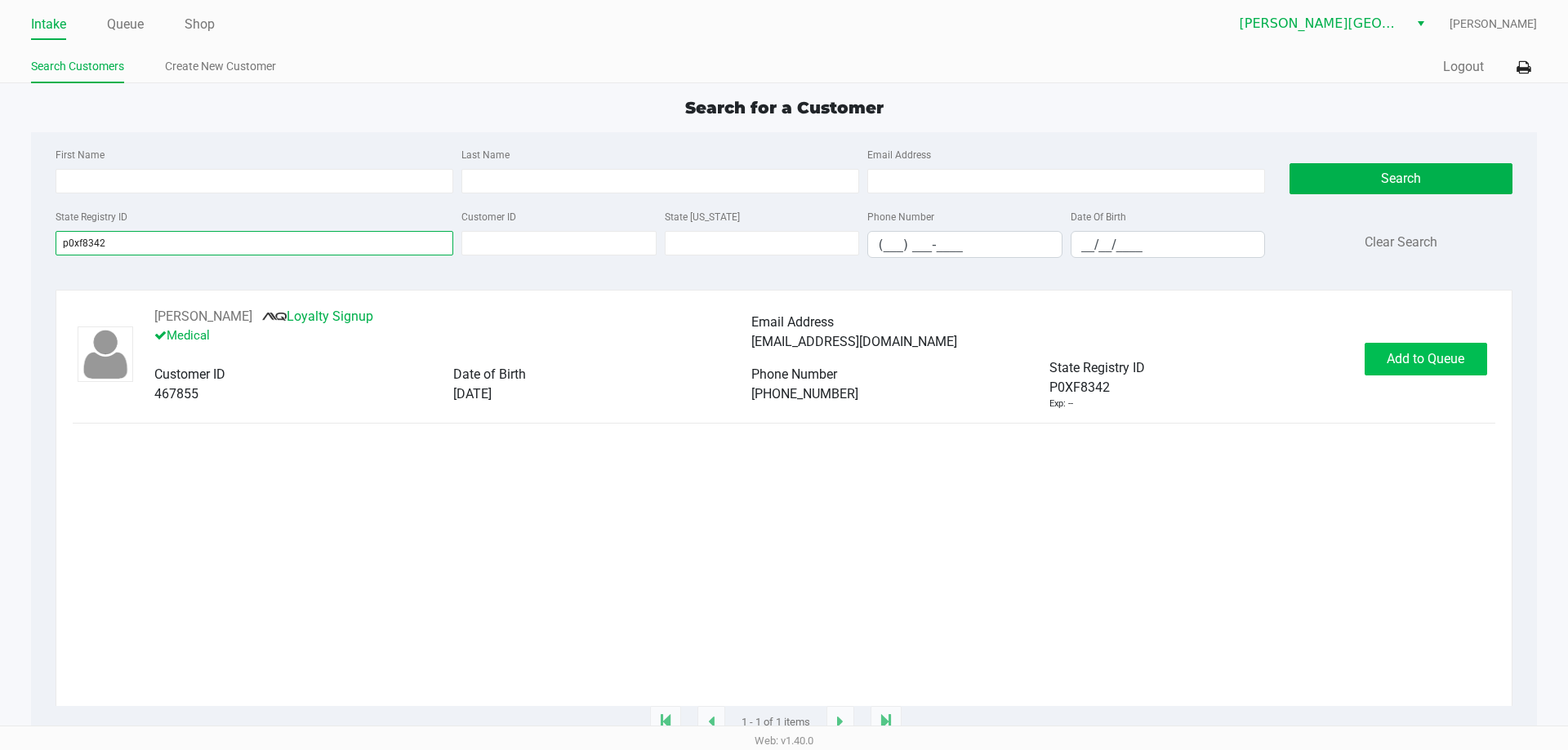
type input "p0xf8342"
click at [1383, 362] on button "Add to Queue" at bounding box center [1426, 359] width 122 height 32
click at [1383, 362] on div "Add to Queue" at bounding box center [1426, 359] width 122 height 32
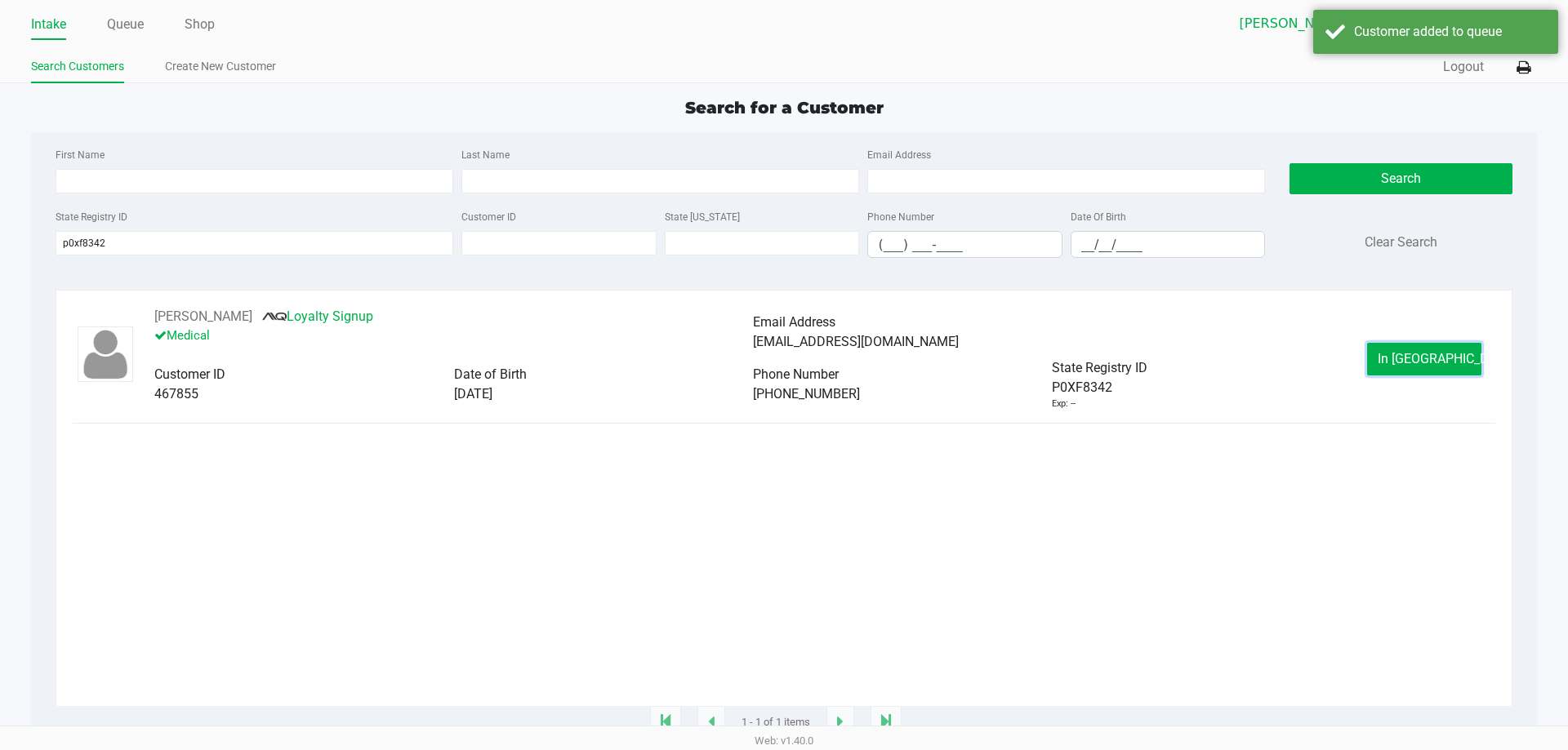
click at [1383, 362] on button "In [GEOGRAPHIC_DATA]" at bounding box center [1425, 359] width 115 height 32
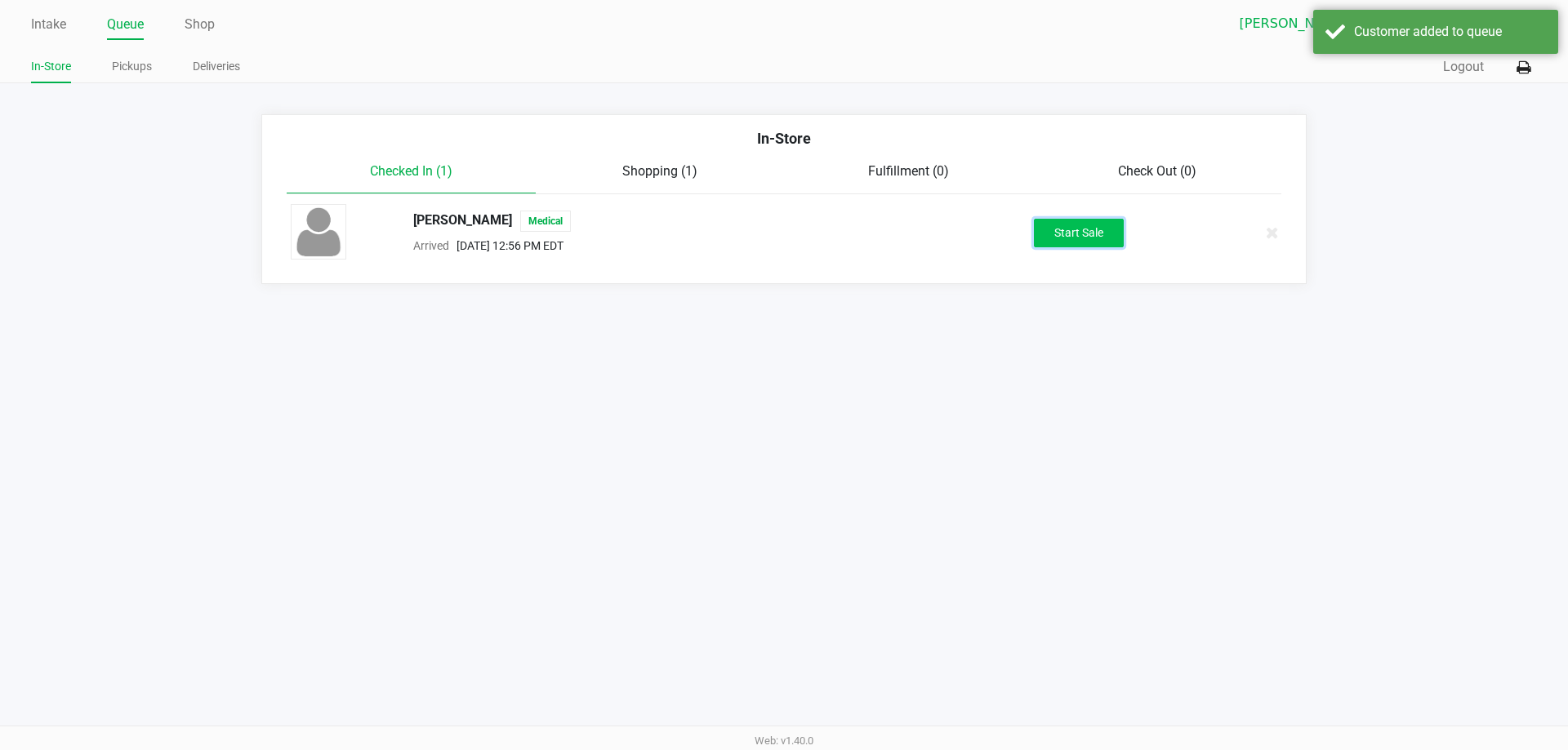
click at [1048, 235] on button "Start Sale" at bounding box center [1079, 233] width 90 height 29
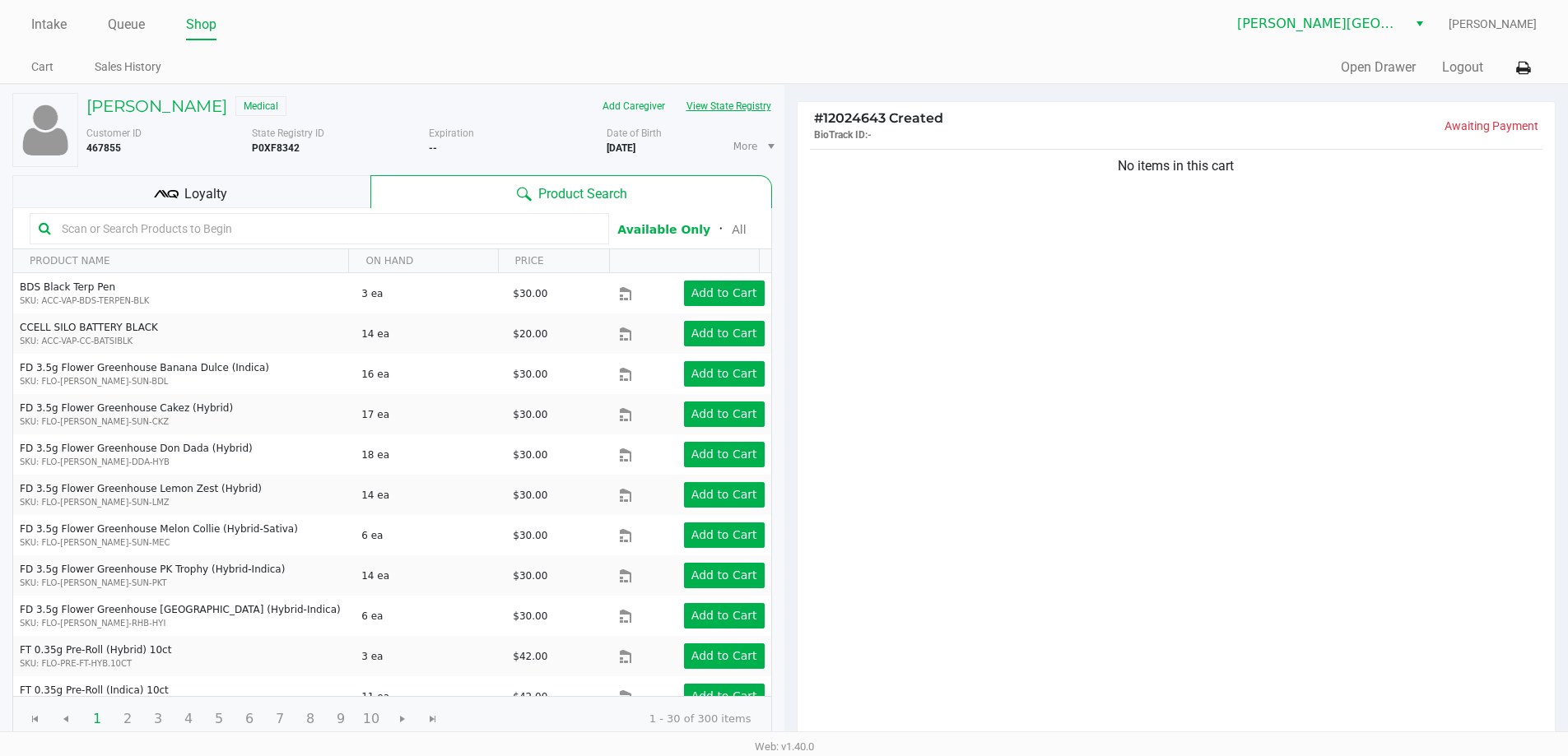
click at [746, 116] on button "View State Registry" at bounding box center [723, 106] width 96 height 26
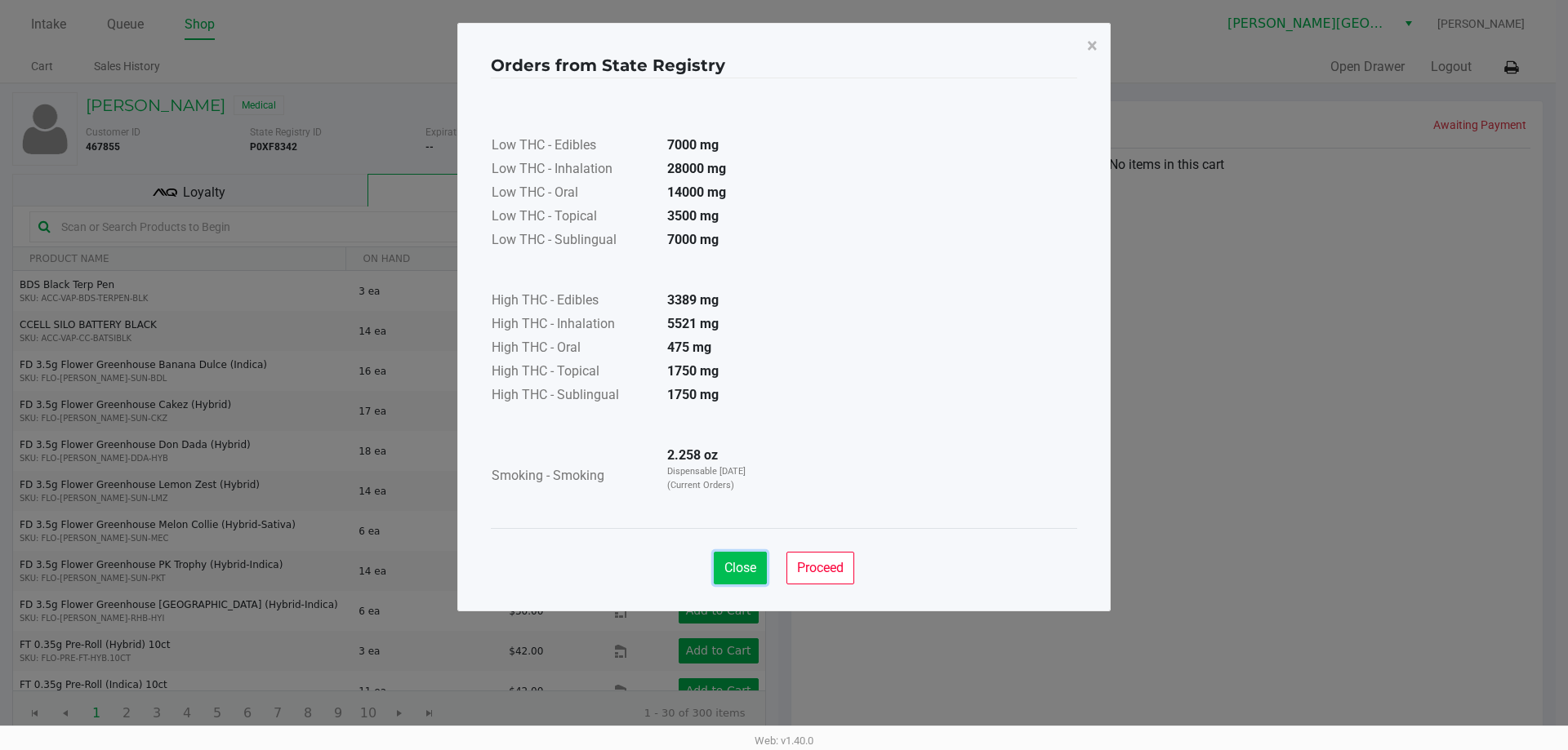
click at [735, 564] on span "Close" at bounding box center [740, 568] width 31 height 16
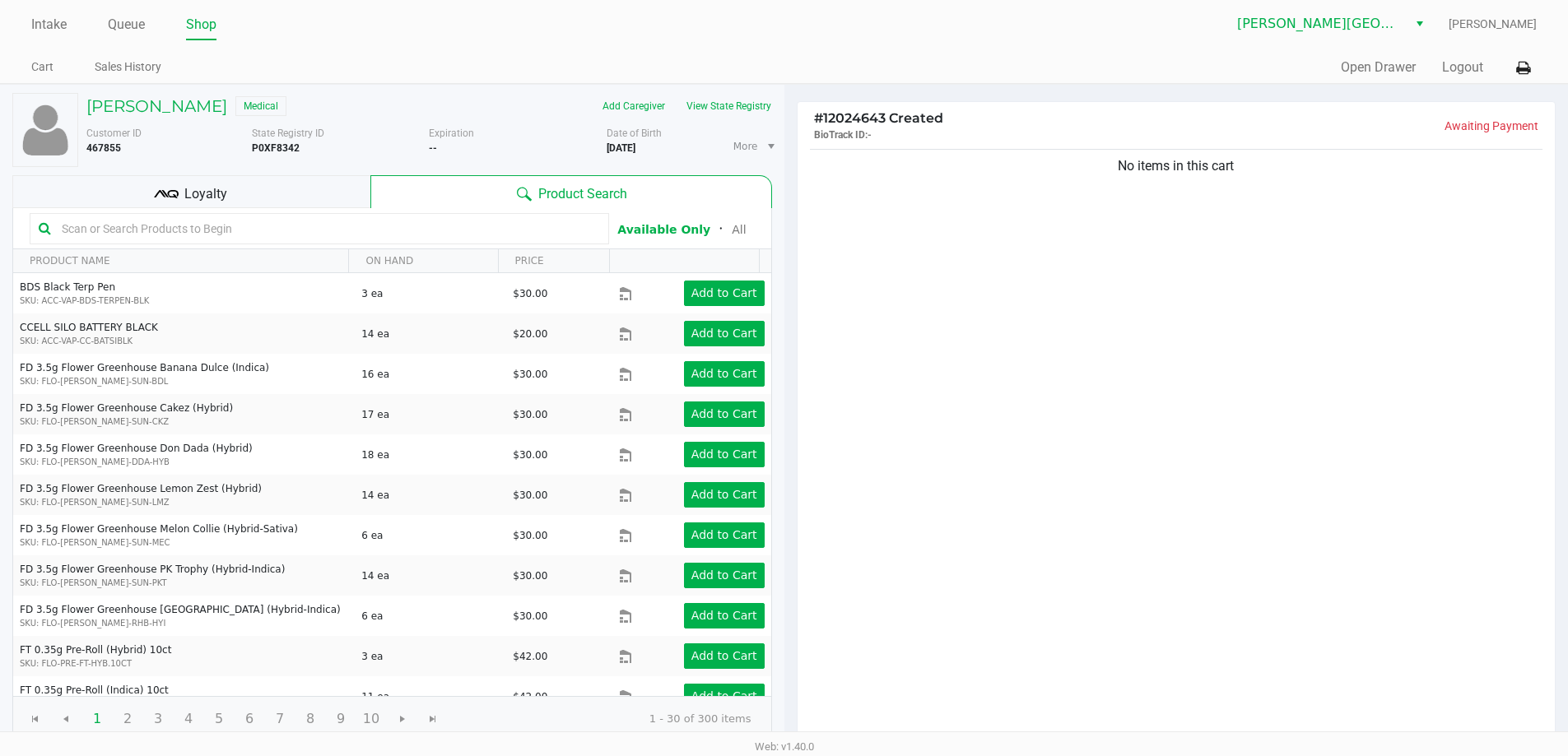
click at [292, 235] on input "text" at bounding box center [327, 228] width 544 height 24
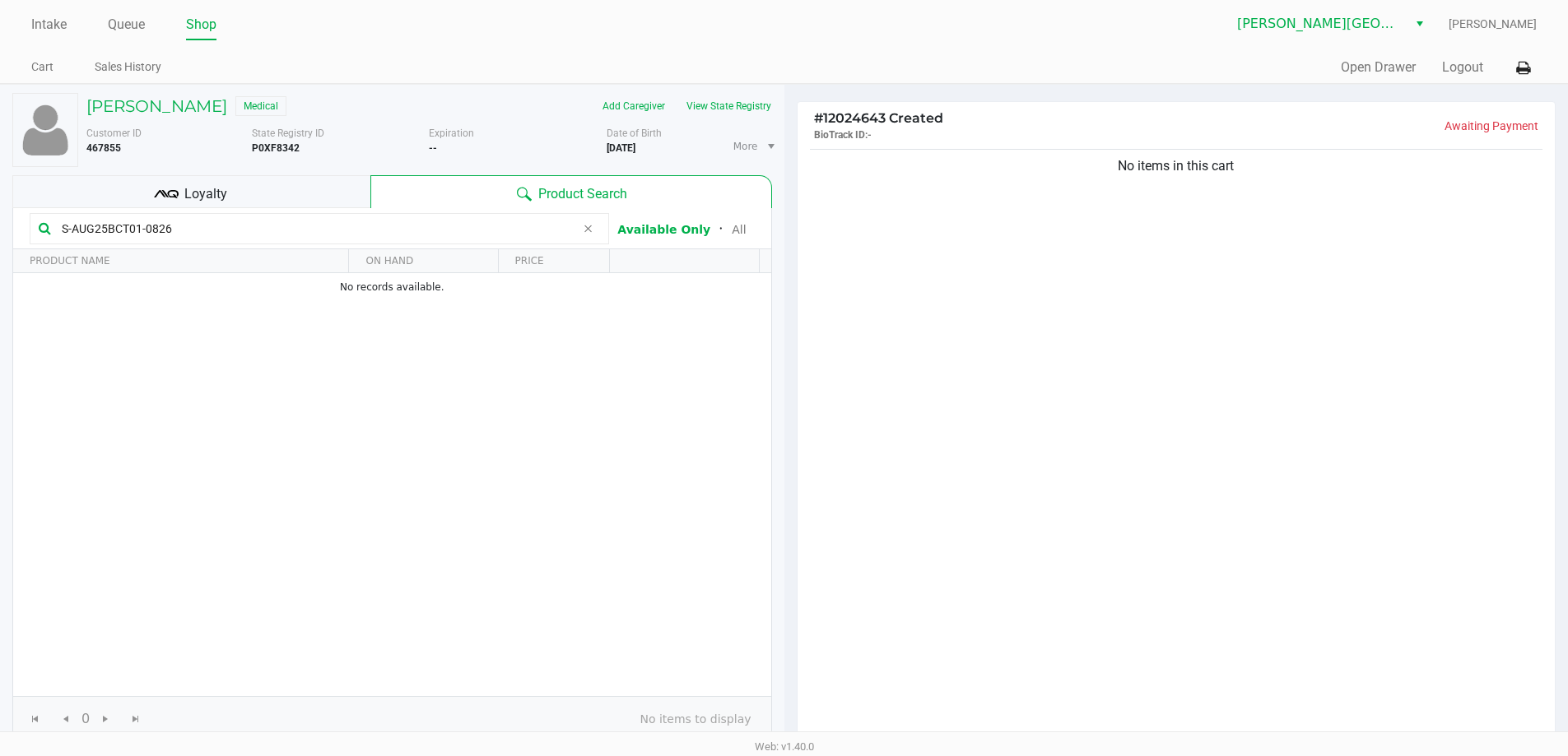
type input "S-AUG25BCT01-0826"
click at [860, 254] on div "No items in this cart" at bounding box center [1176, 444] width 758 height 598
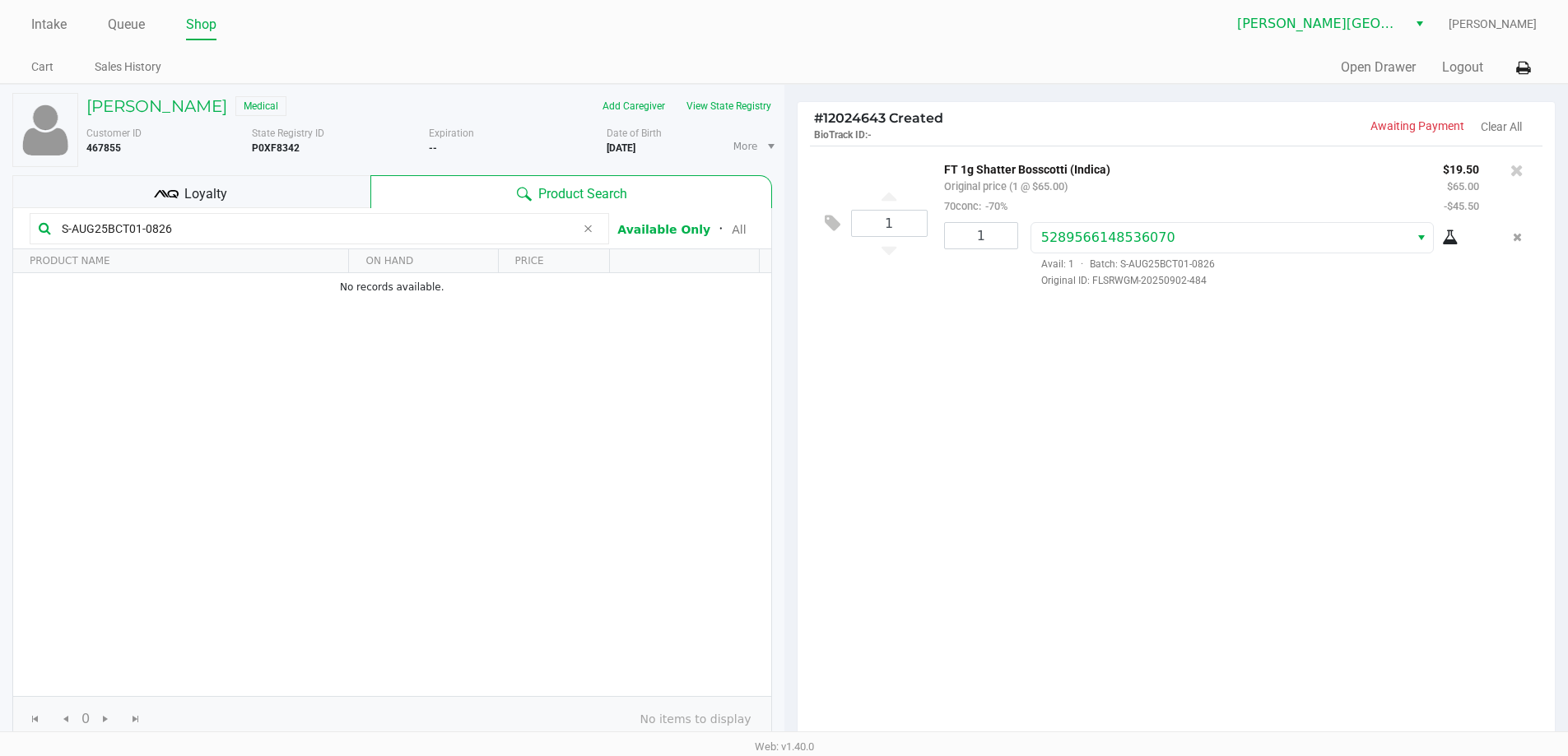
click at [1444, 244] on icon at bounding box center [1451, 238] width 17 height 13
click at [1058, 389] on div "1 FT 1g Shatter Bosscotti (Indica) Original price (1 @ $65.00) 70conc: -70% $19…" at bounding box center [1176, 444] width 758 height 598
drag, startPoint x: 840, startPoint y: 240, endPoint x: 1234, endPoint y: 518, distance: 482.2
click at [1234, 518] on div at bounding box center [784, 586] width 1568 height 841
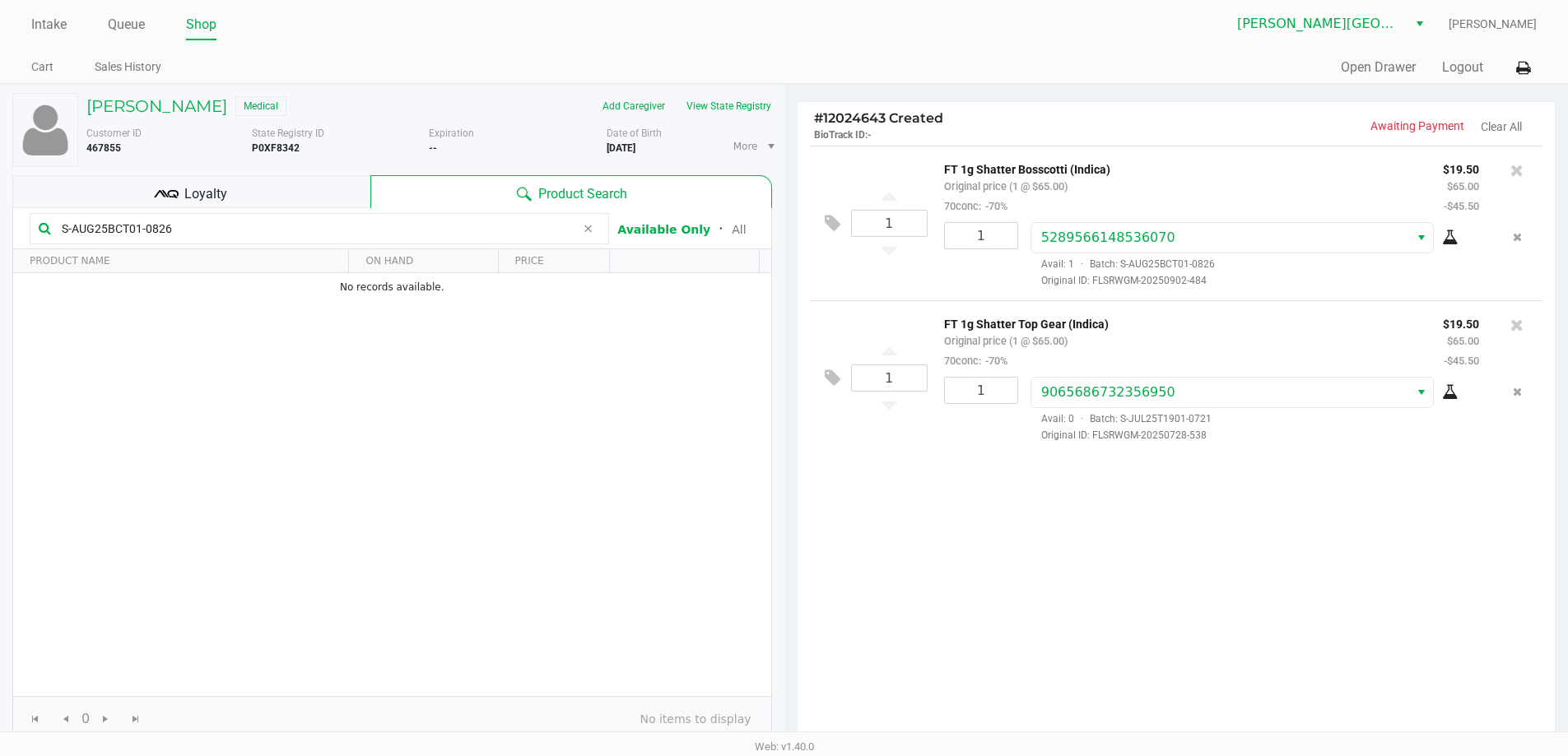
click at [1444, 399] on icon at bounding box center [1451, 392] width 17 height 13
click at [1513, 326] on icon at bounding box center [1517, 325] width 13 height 17
click at [1136, 637] on div "1 FT 1g Shatter Bosscotti (Indica) Original price (1 @ $65.00) 70conc: -70% $19…" at bounding box center [1176, 444] width 758 height 598
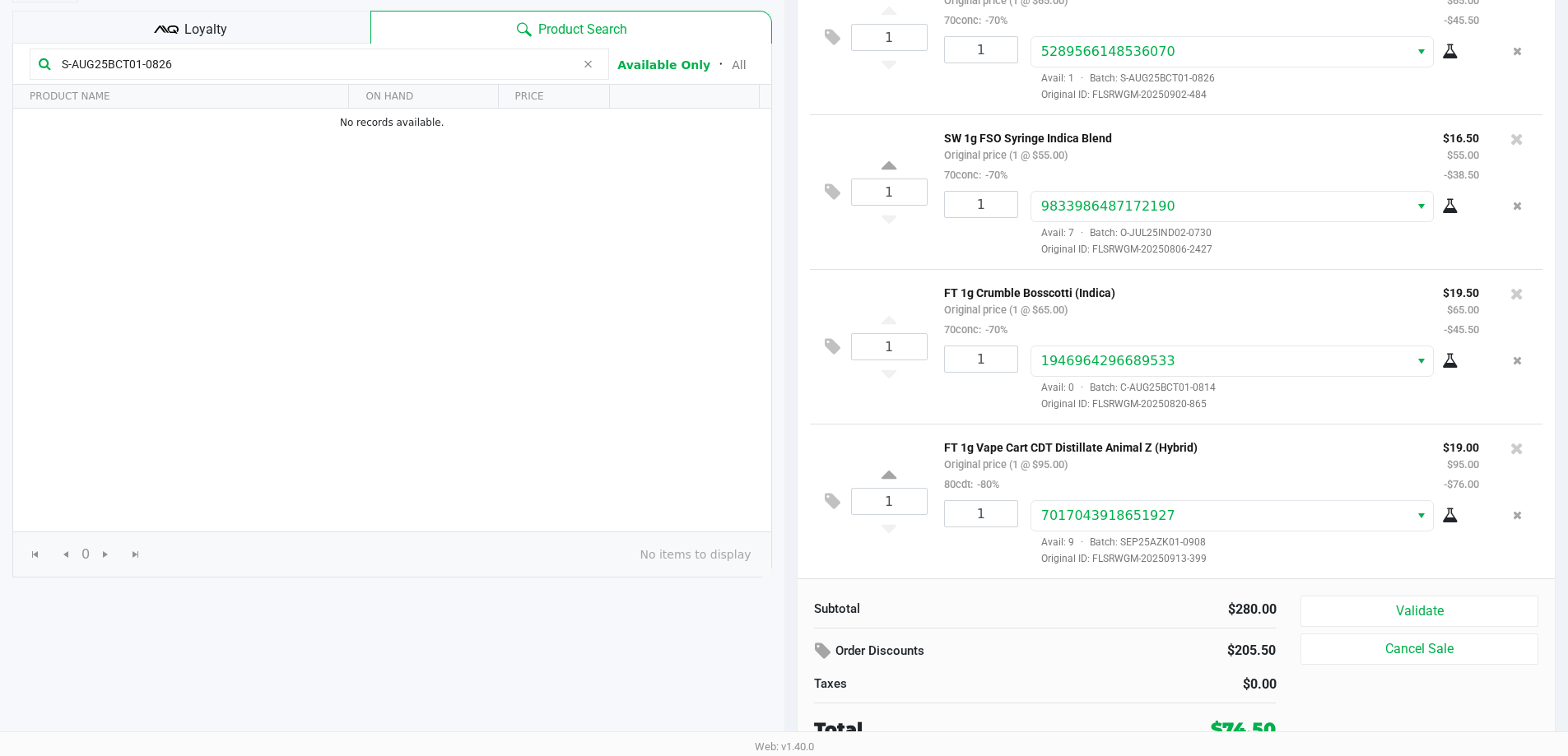
scroll to position [169, 0]
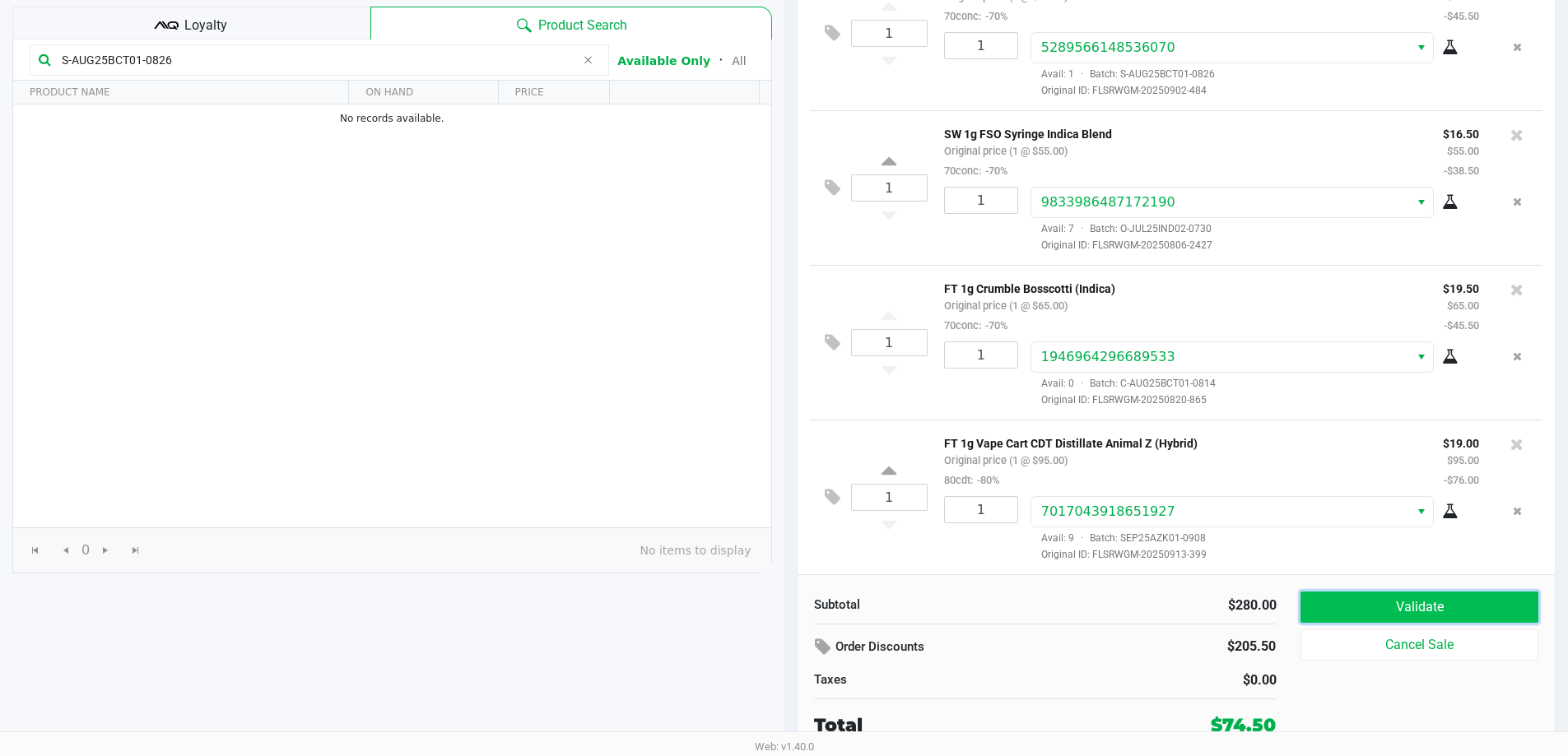
click at [1428, 615] on button "Validate" at bounding box center [1419, 608] width 237 height 32
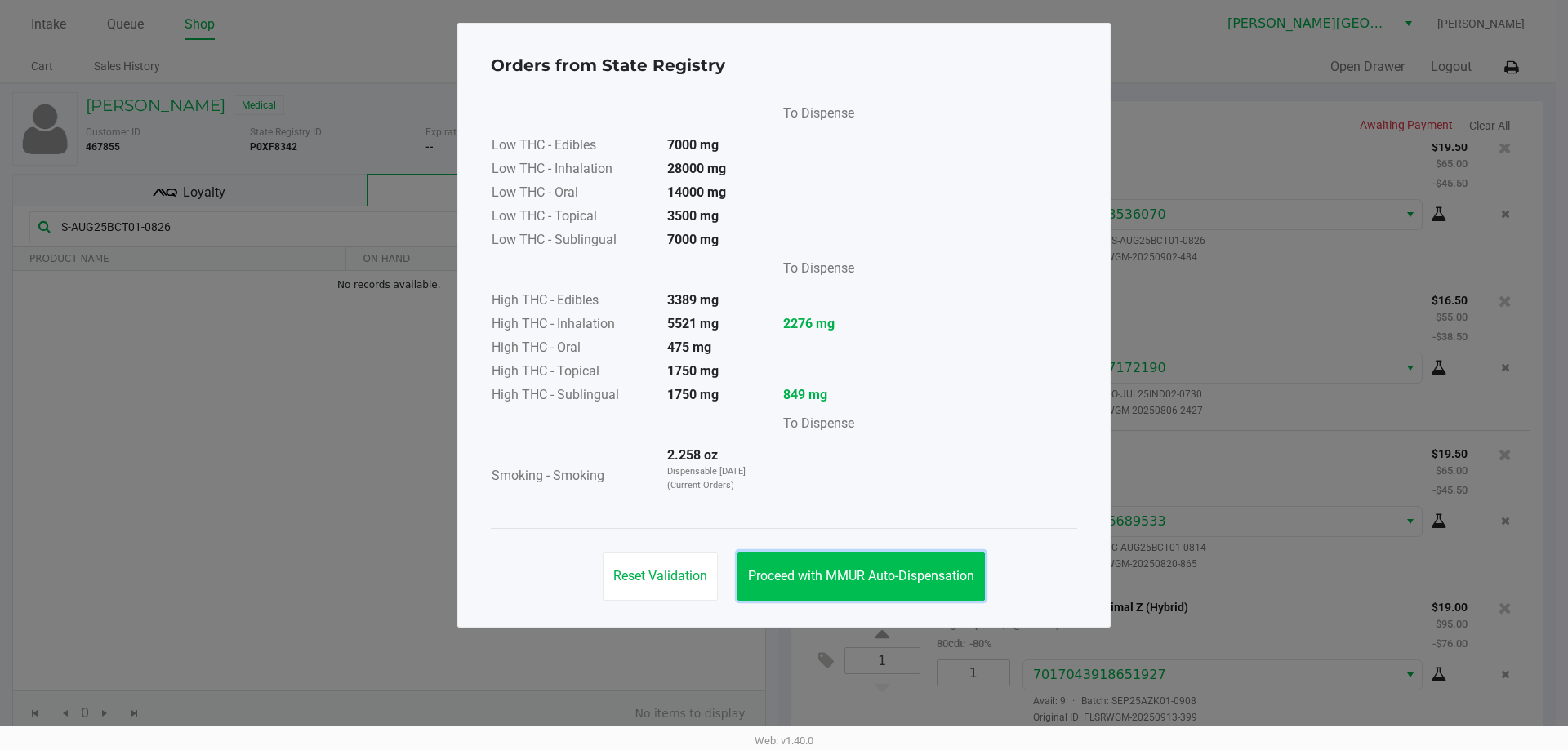
click at [917, 570] on span "Proceed with MMUR Auto-Dispensation" at bounding box center [861, 575] width 227 height 16
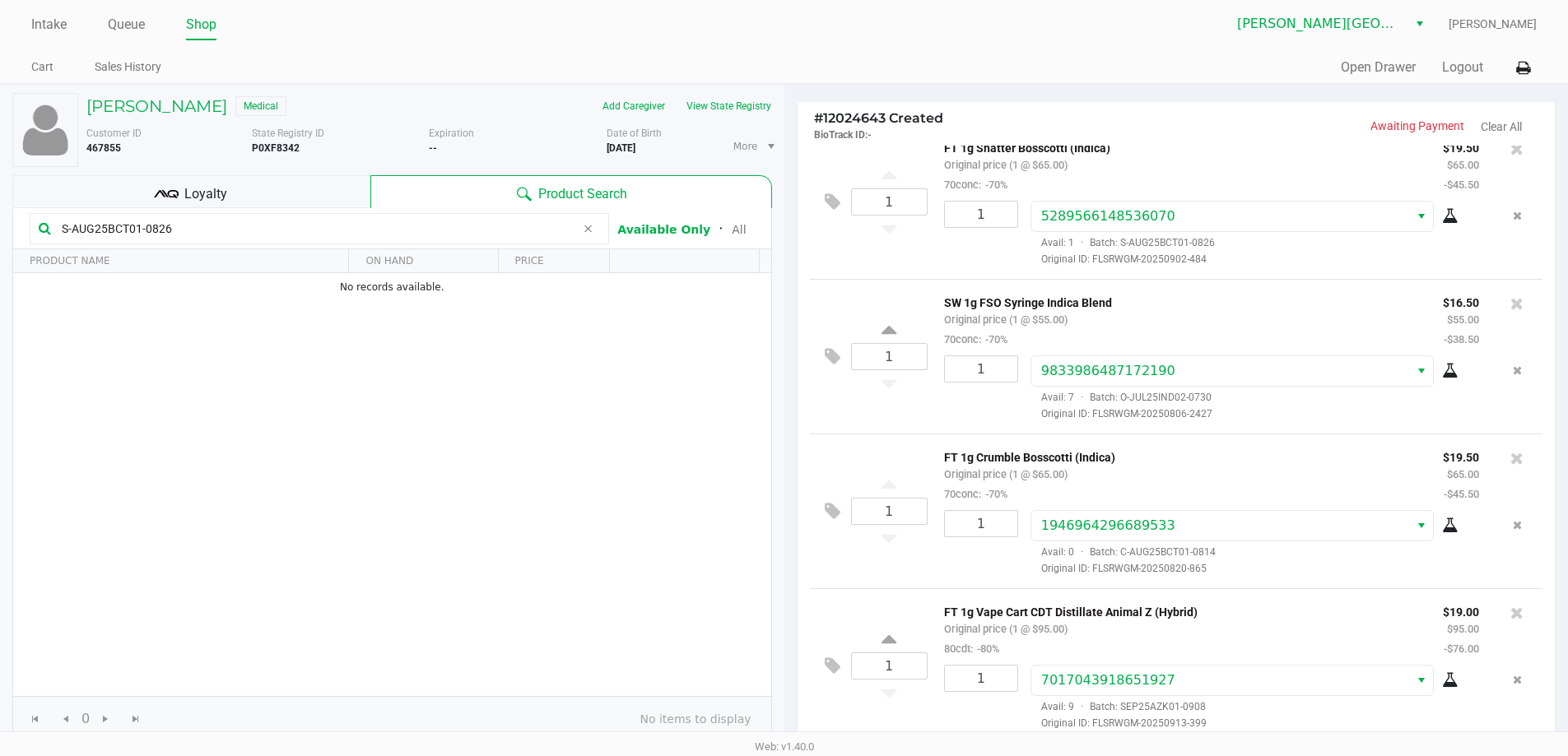
click at [265, 199] on div "Loyalty" at bounding box center [191, 191] width 358 height 33
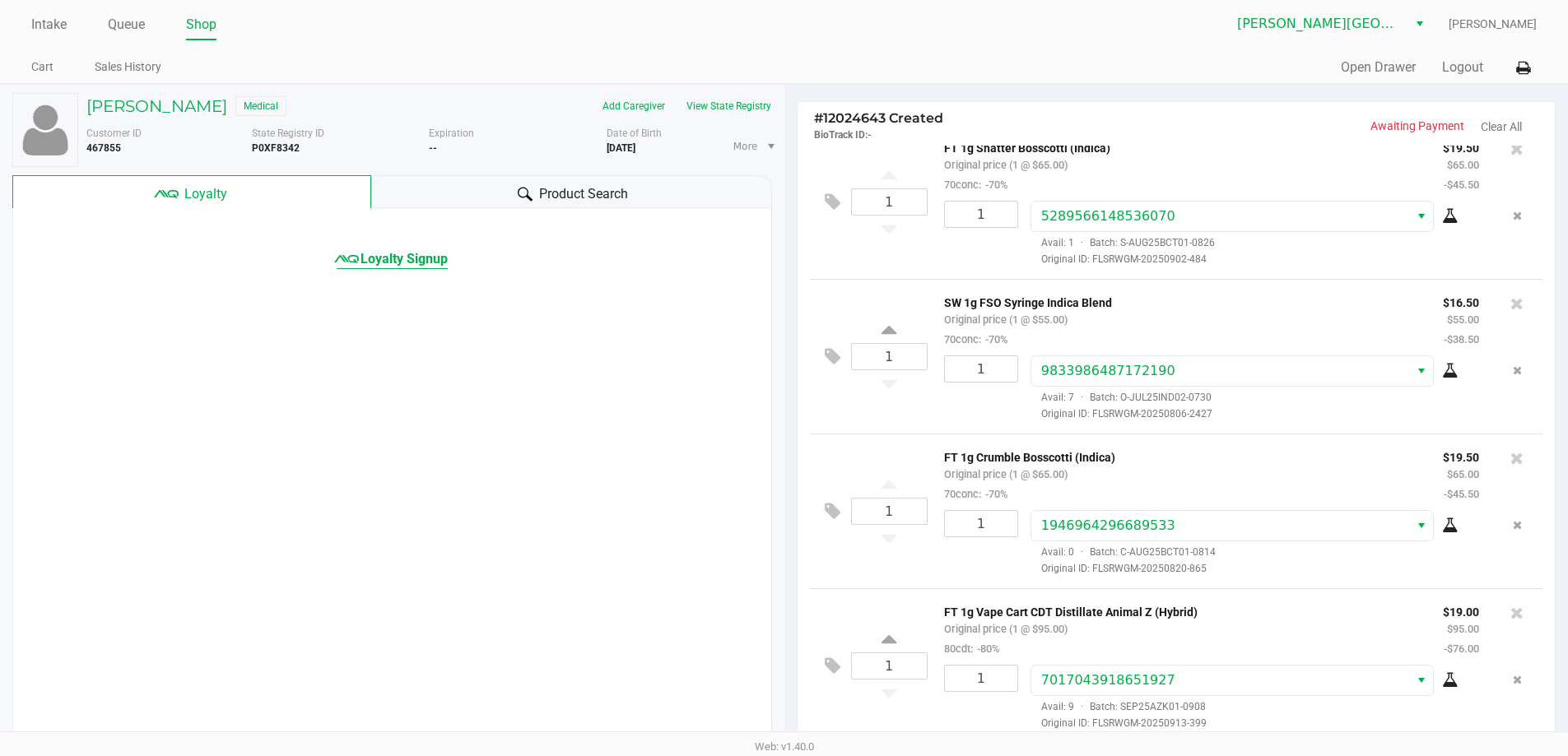
click at [427, 262] on span "Loyalty Signup" at bounding box center [405, 258] width 88 height 20
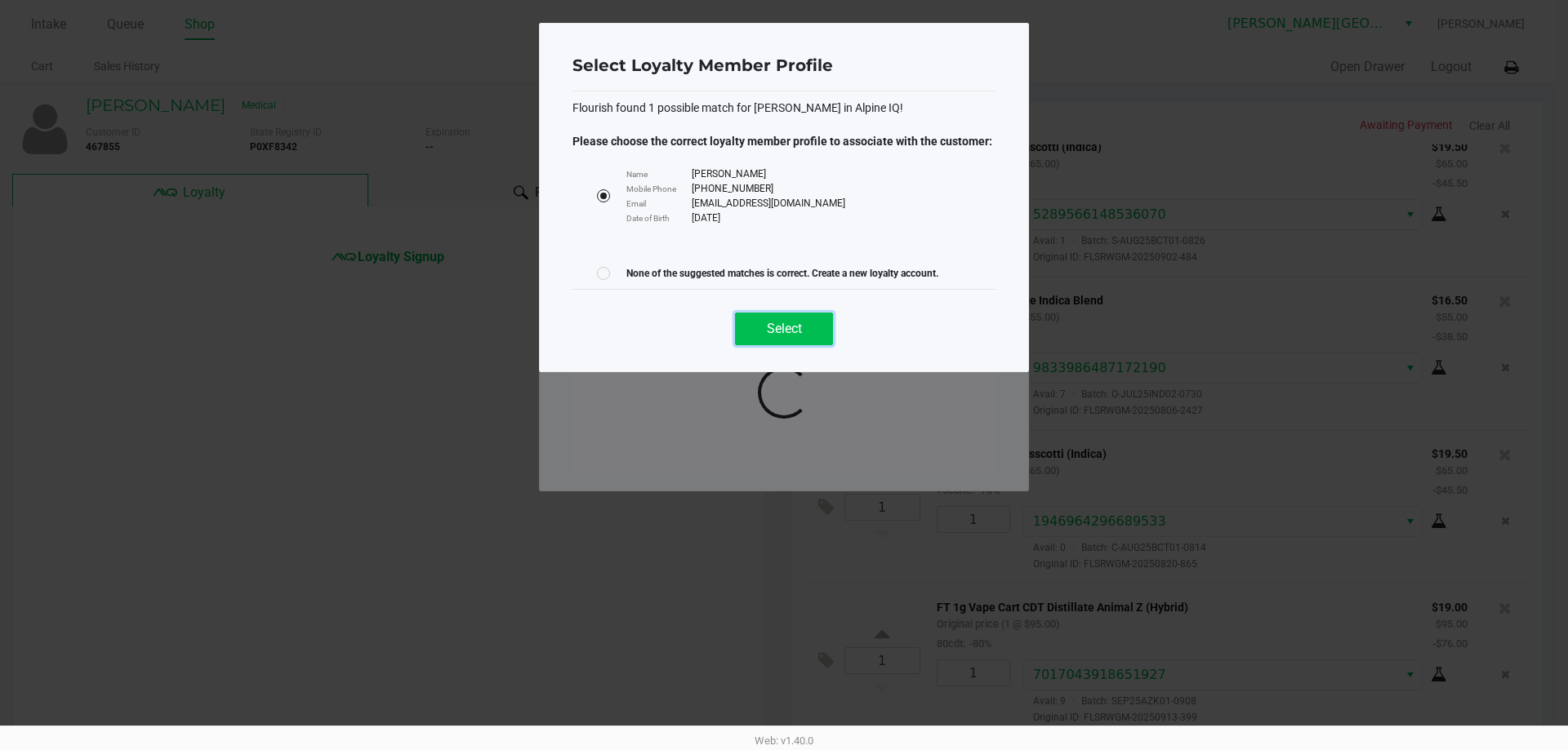
click at [802, 339] on button "Select" at bounding box center [784, 328] width 98 height 32
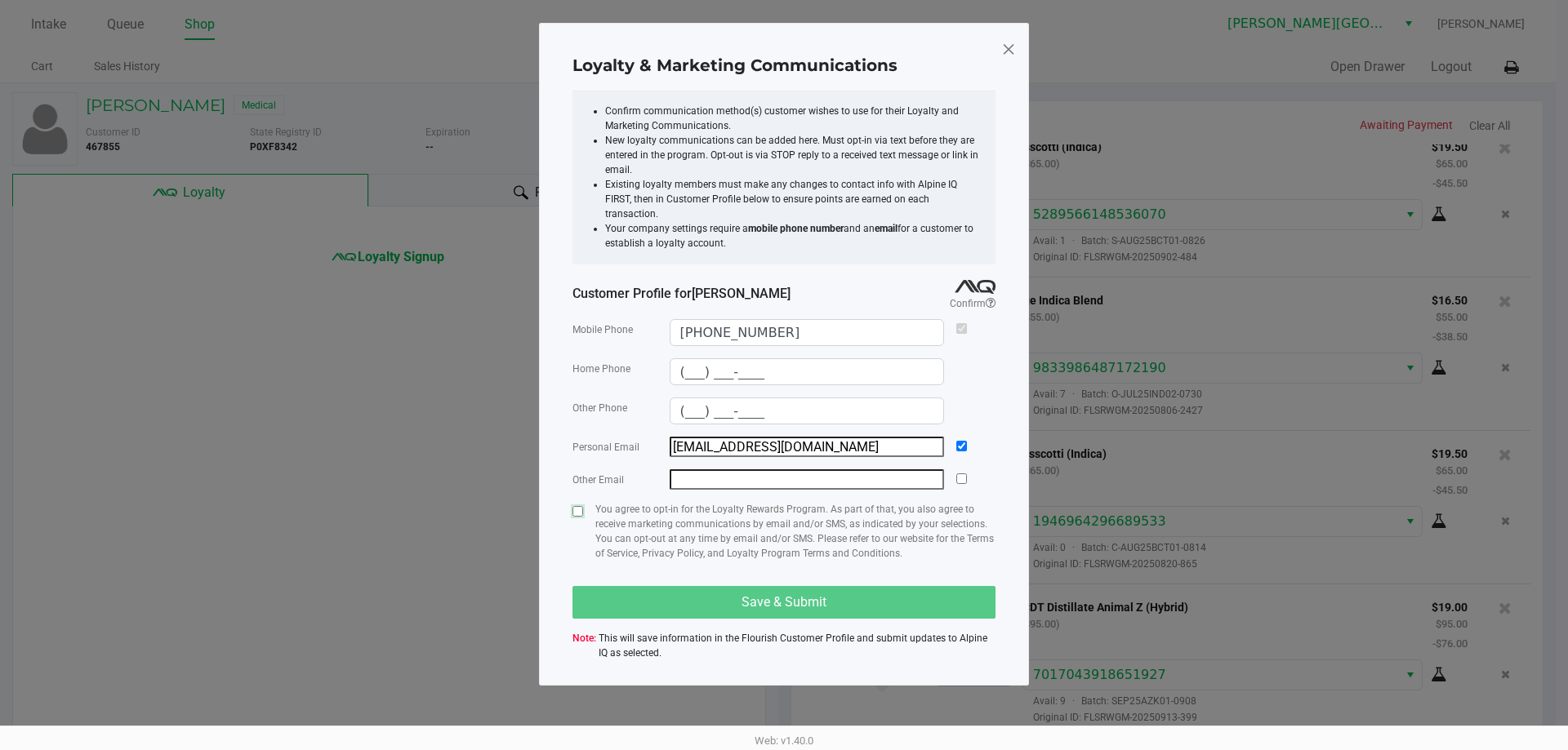
drag, startPoint x: 578, startPoint y: 503, endPoint x: 683, endPoint y: 574, distance: 126.8
click at [610, 519] on div "You agree to opt-in for the Loyalty Rewards Program. As part of that, you also …" at bounding box center [784, 538] width 423 height 72
click at [575, 506] on input "checkbox" at bounding box center [577, 510] width 10 height 10
checkbox input "true"
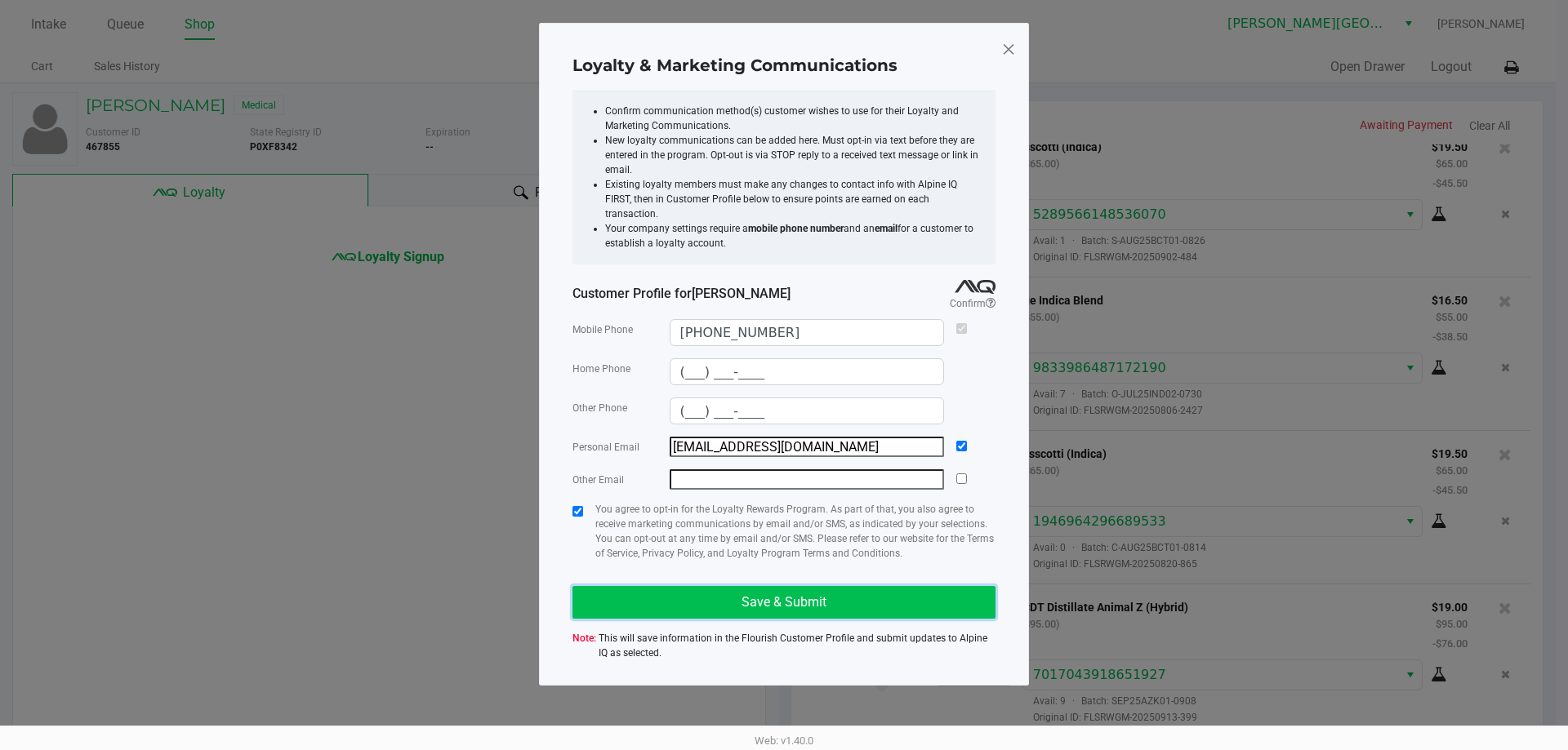
click at [814, 595] on span "Save & Submit" at bounding box center [784, 602] width 85 height 16
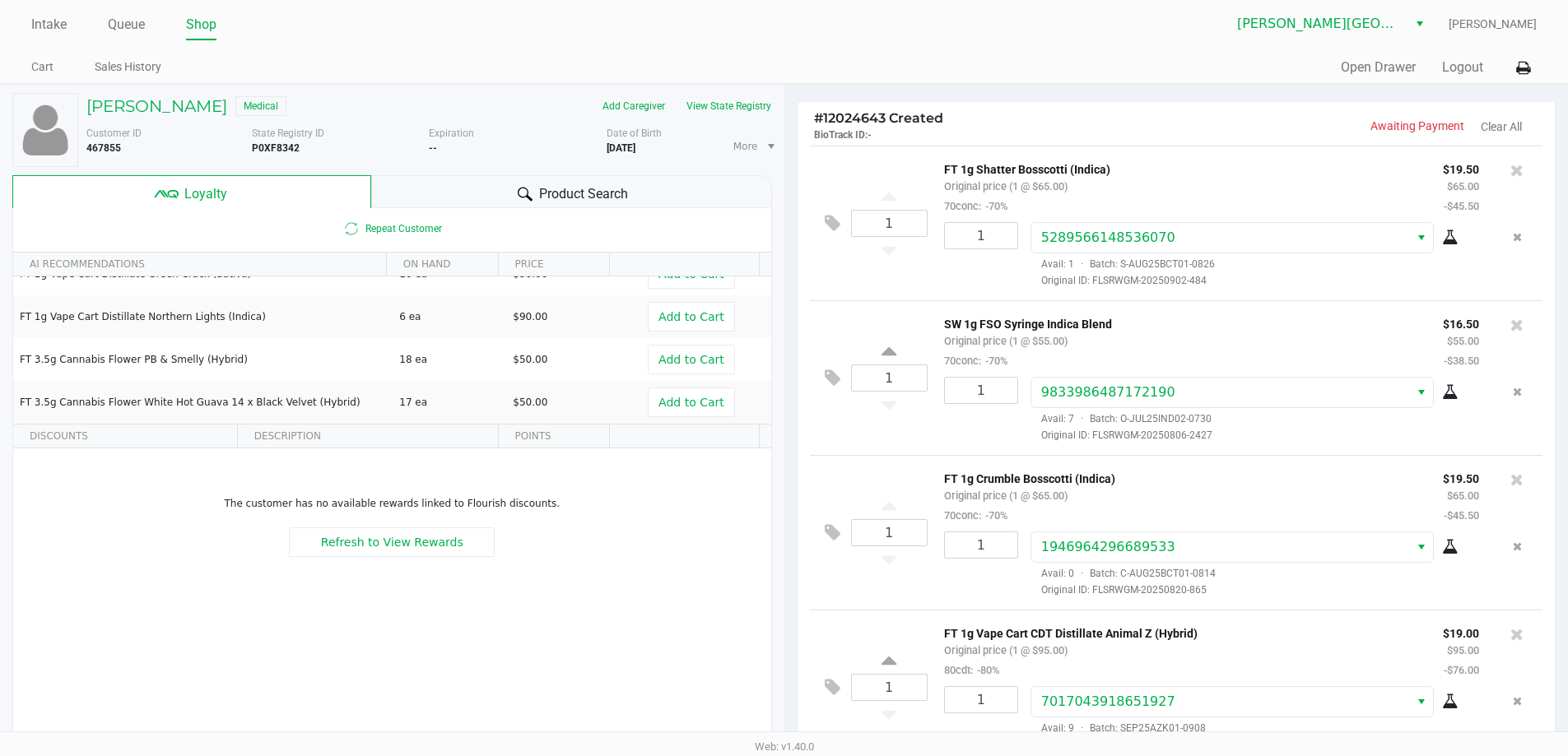
click at [518, 197] on icon at bounding box center [525, 193] width 15 height 14
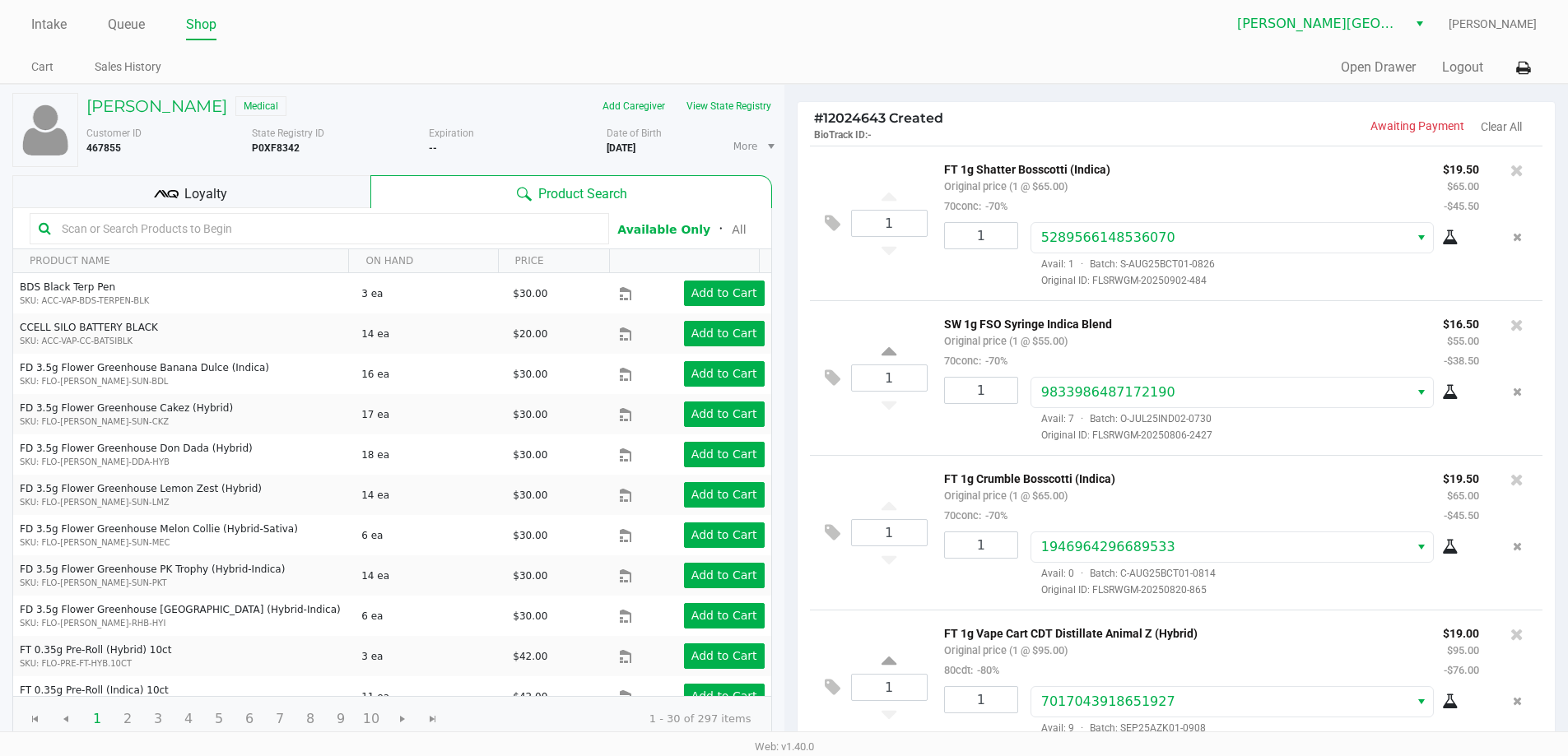
drag, startPoint x: 331, startPoint y: 179, endPoint x: 368, endPoint y: 228, distance: 61.4
click at [342, 201] on div "[PERSON_NAME] Medical Add Caregiver View State Registry Customer ID 467855 Stat…" at bounding box center [392, 418] width 760 height 666
click at [379, 233] on input "text" at bounding box center [327, 228] width 544 height 24
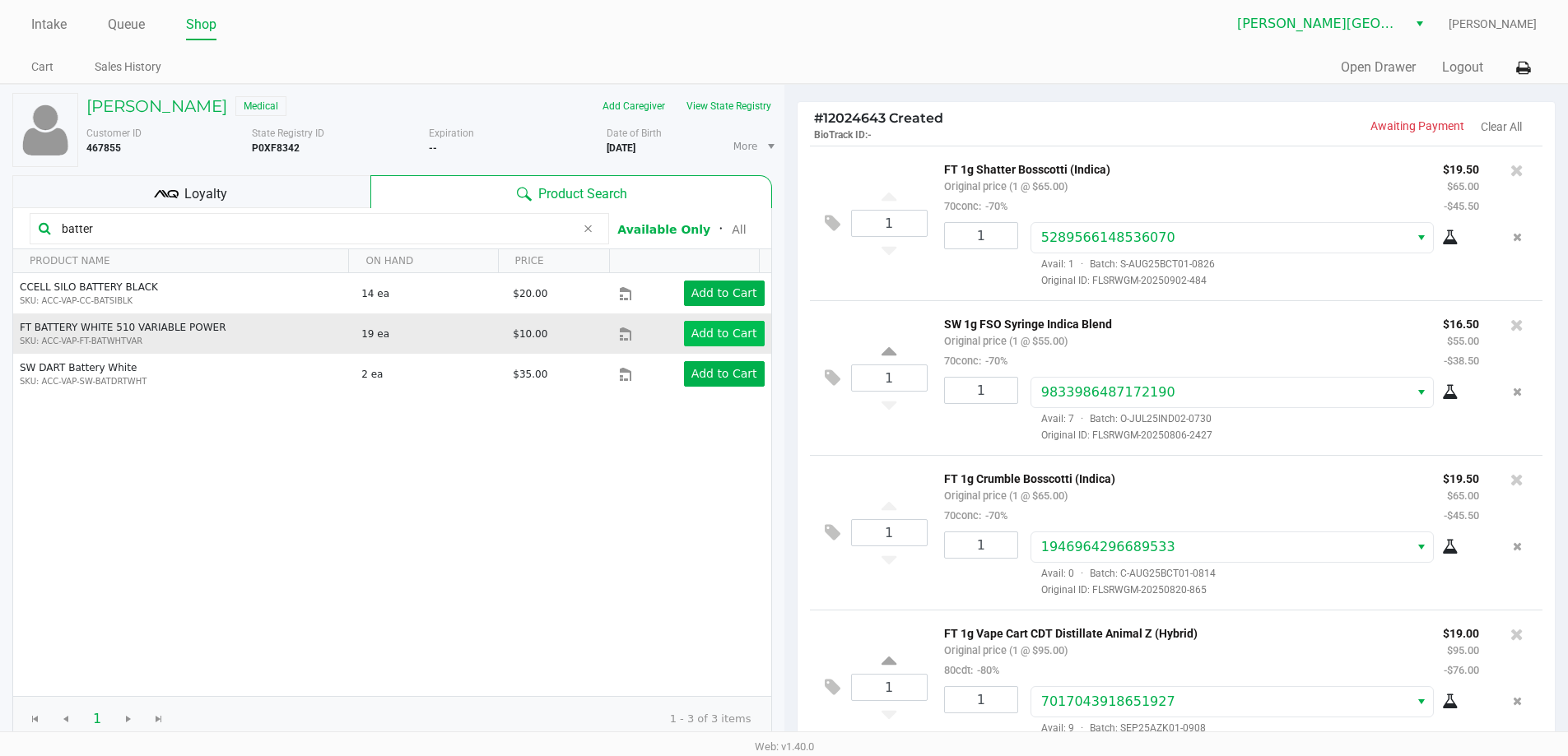
type input "batter"
click at [713, 330] on app-button-loader "Add to Cart" at bounding box center [724, 333] width 66 height 13
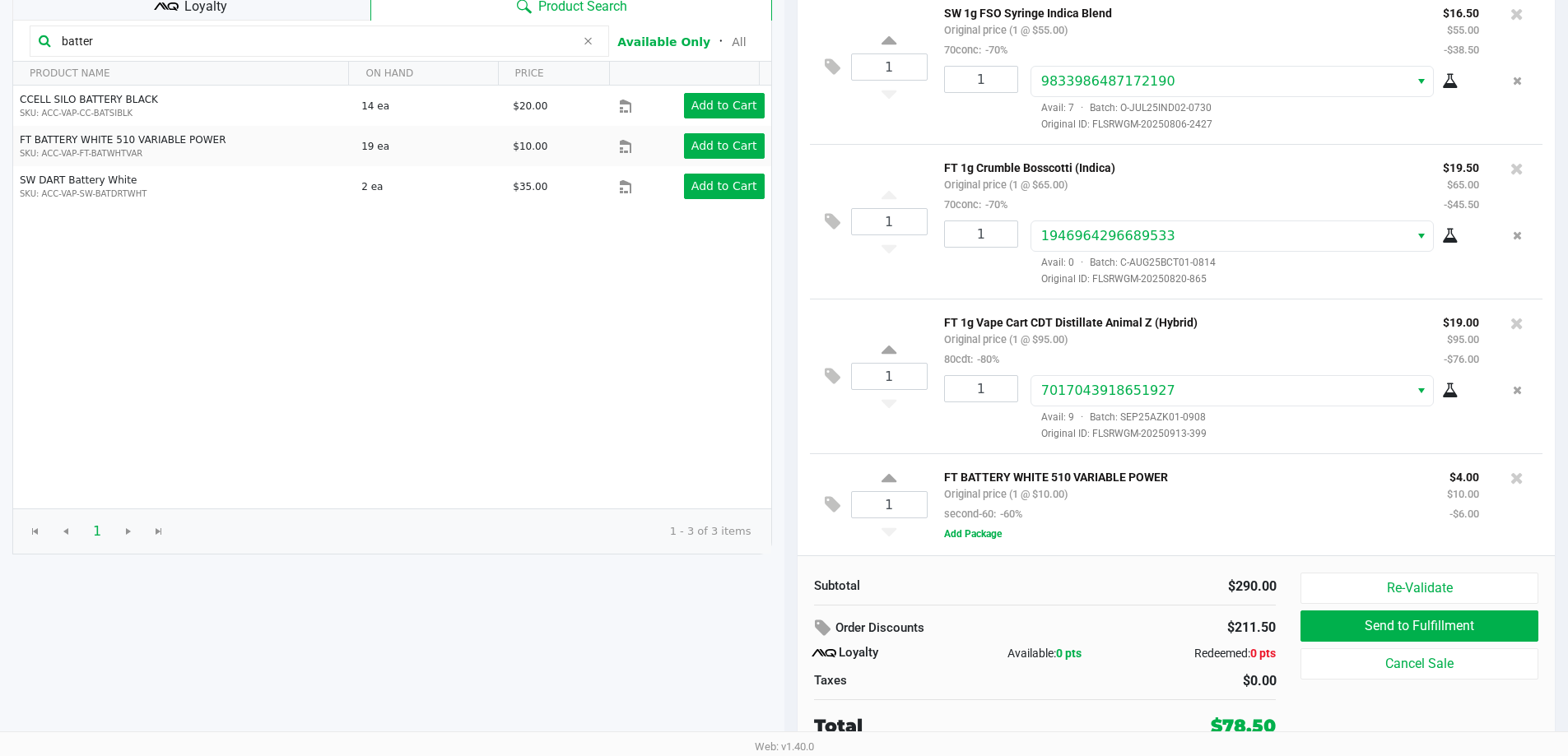
scroll to position [188, 0]
click at [981, 534] on button "Add Package" at bounding box center [973, 533] width 58 height 15
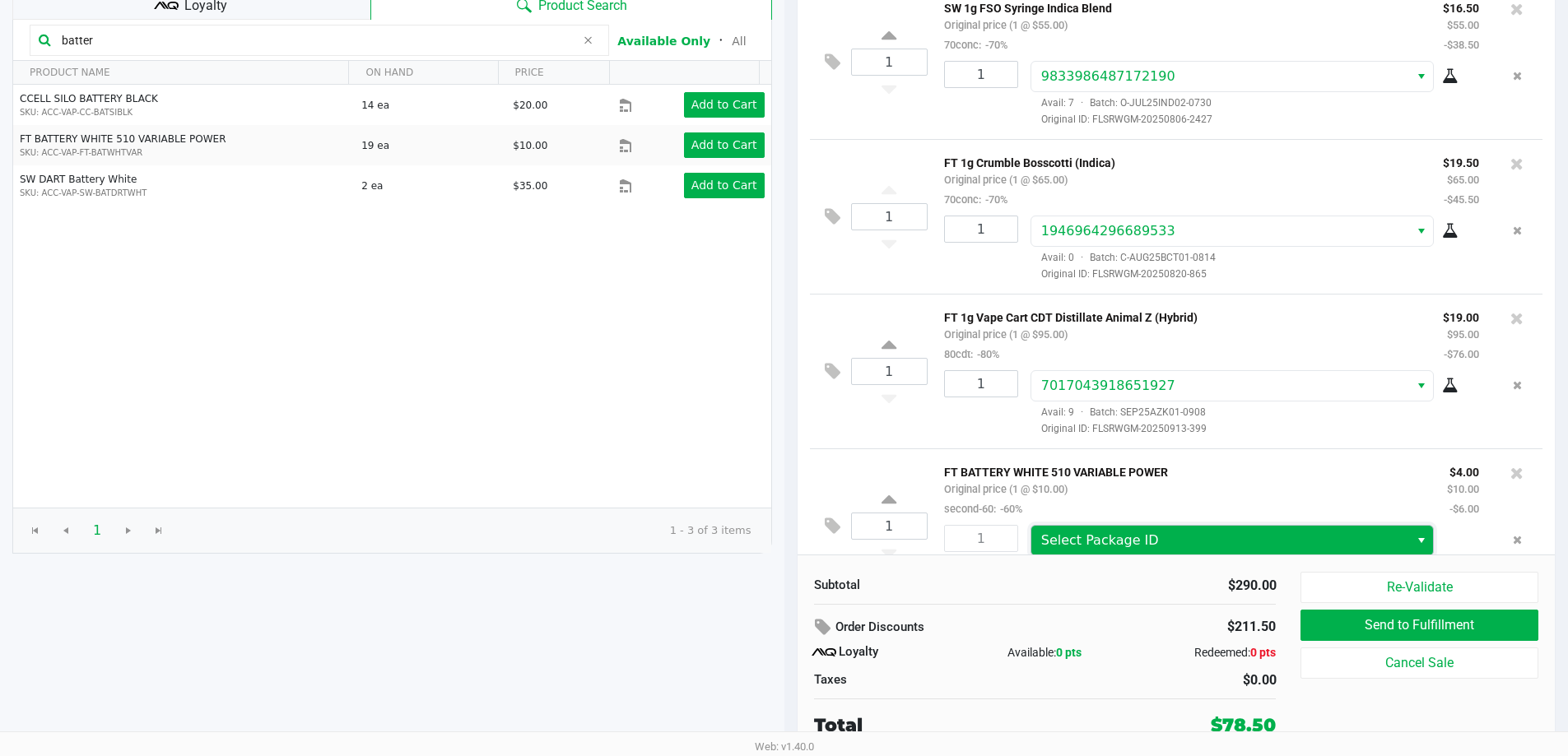
click at [1085, 542] on span "Select Package ID" at bounding box center [1100, 540] width 117 height 16
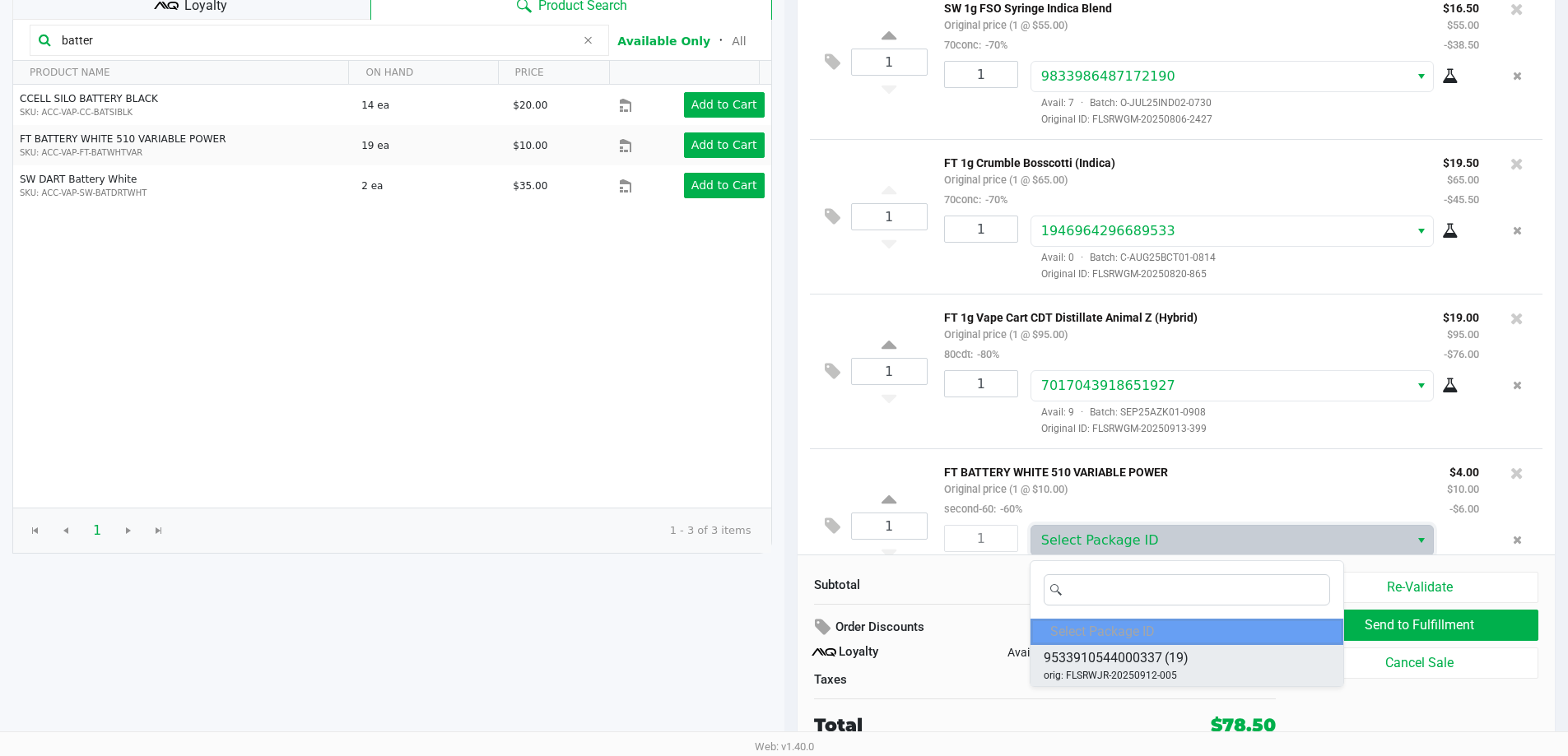
click at [1141, 665] on span "9533910544000337" at bounding box center [1102, 658] width 118 height 20
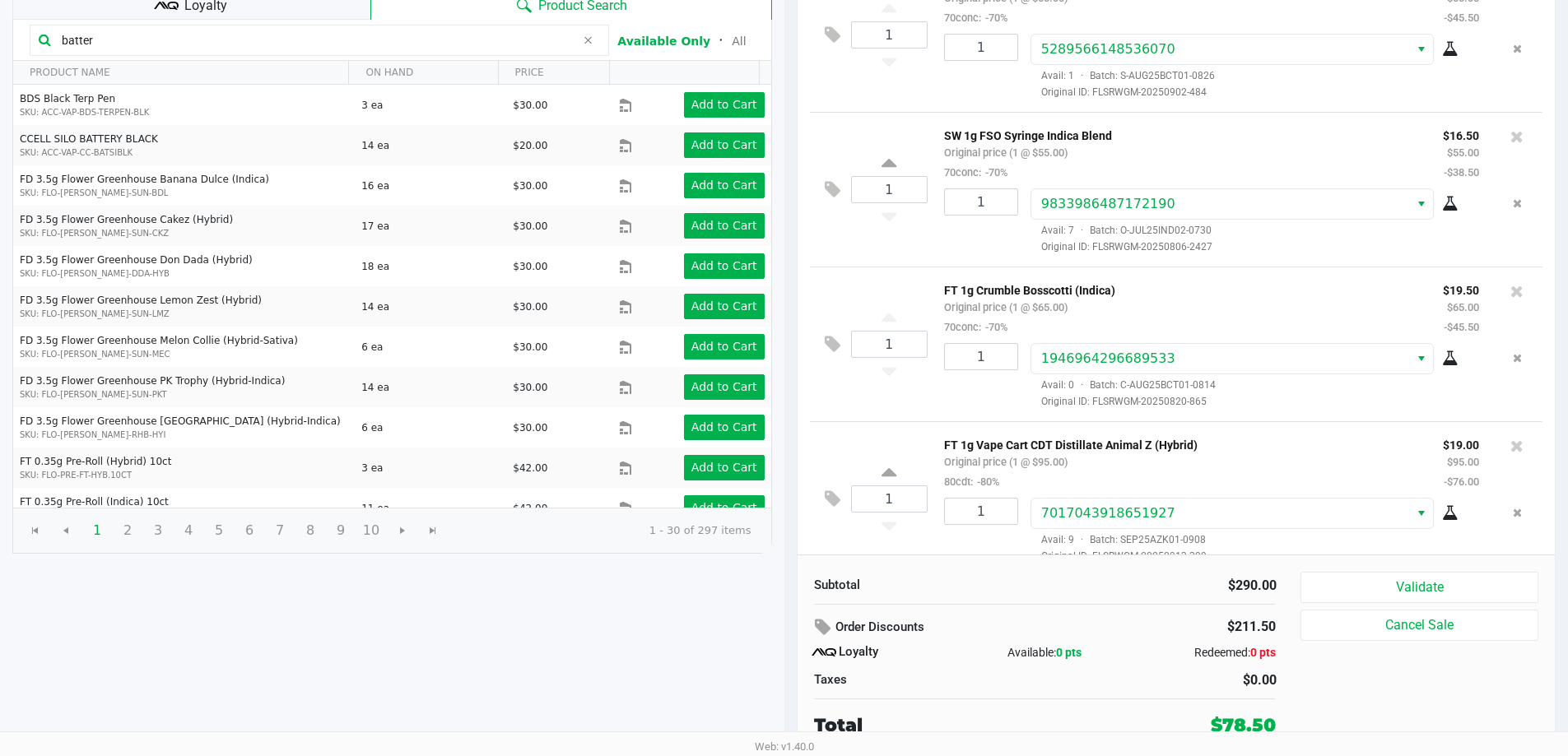
scroll to position [0, 0]
